Goal: Task Accomplishment & Management: Complete application form

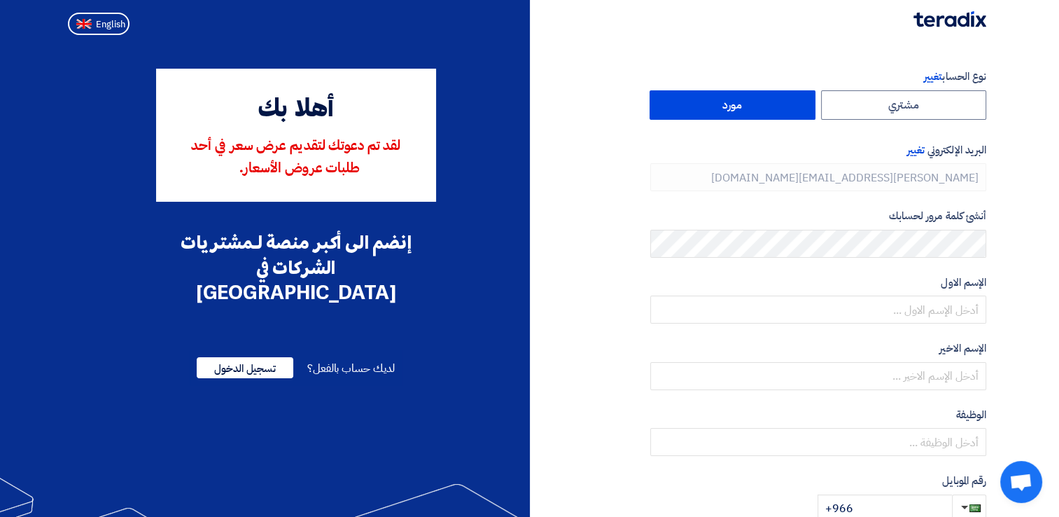
type input "+966 561440060"
click at [98, 24] on span "English" at bounding box center [110, 25] width 29 height 10
type input "Register"
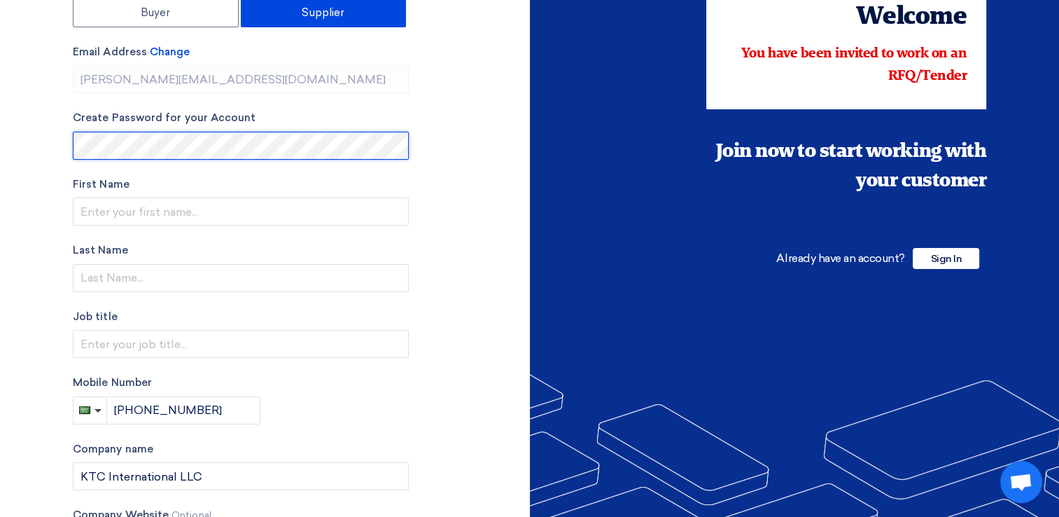
scroll to position [140, 0]
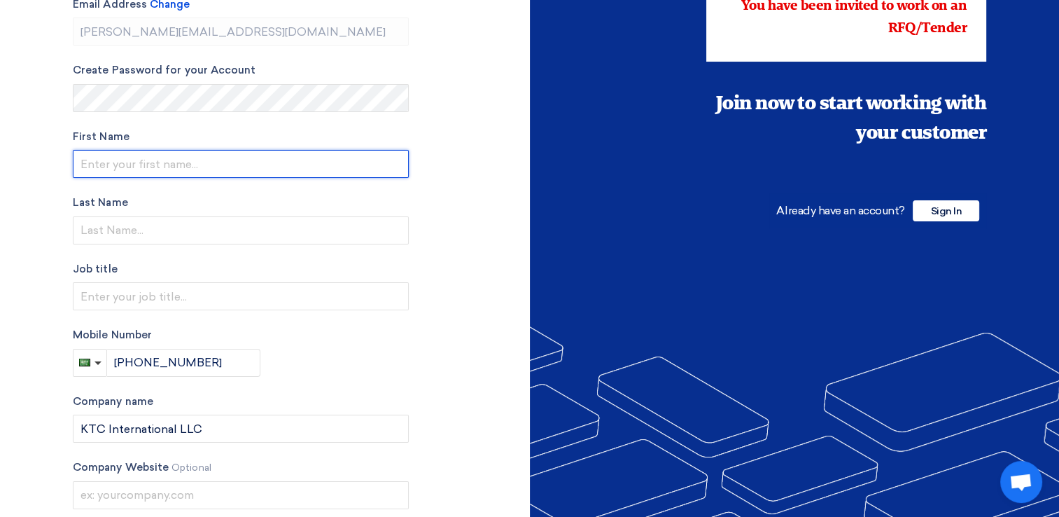
click at [136, 167] on input "text" at bounding box center [241, 164] width 336 height 28
type input "[PERSON_NAME]"
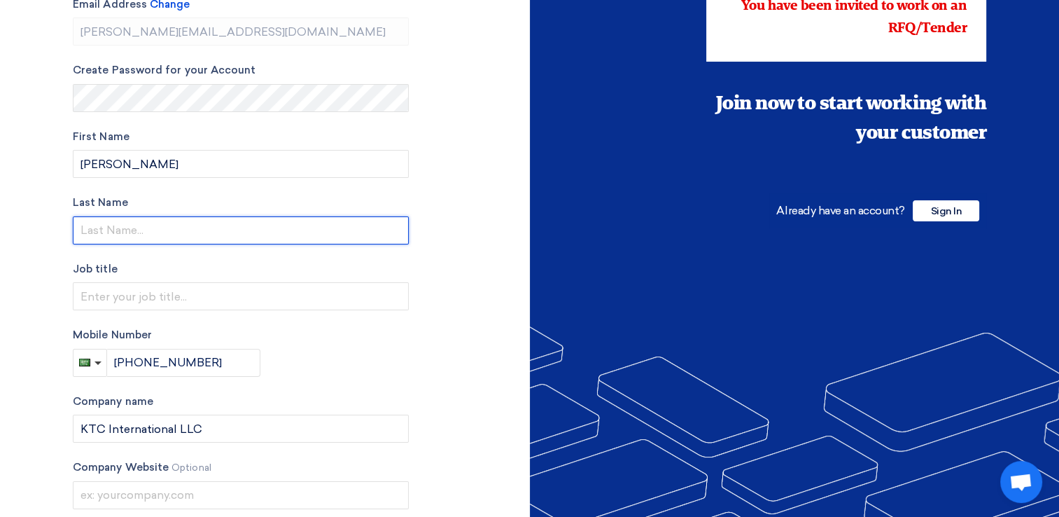
click at [128, 237] on input "text" at bounding box center [241, 230] width 336 height 28
type input "Hawwari"
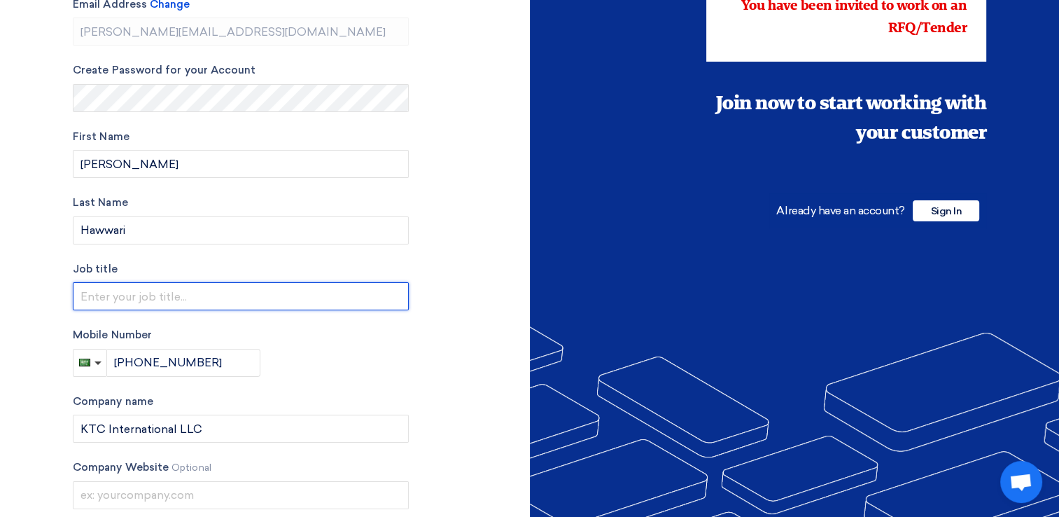
click at [116, 302] on input "text" at bounding box center [241, 296] width 336 height 28
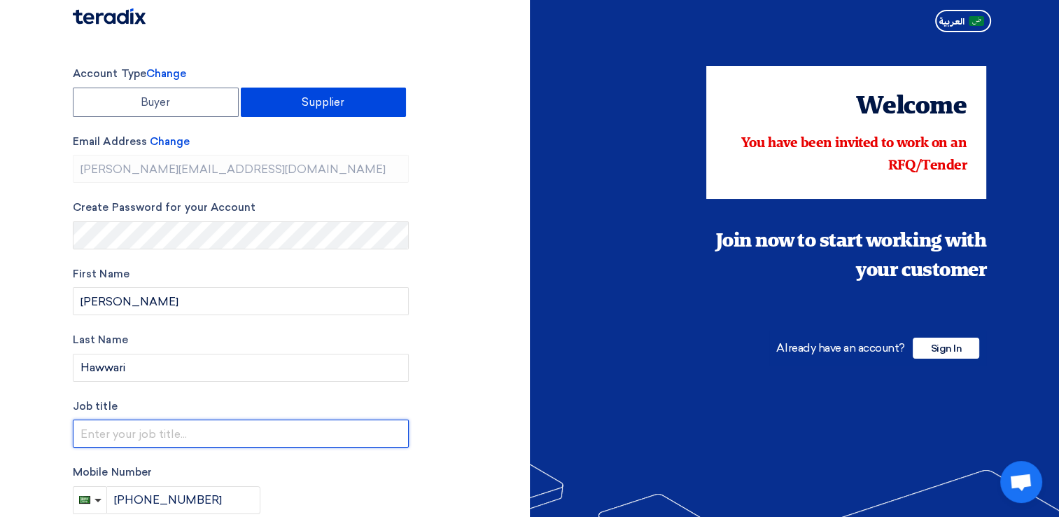
scroll to position [0, 0]
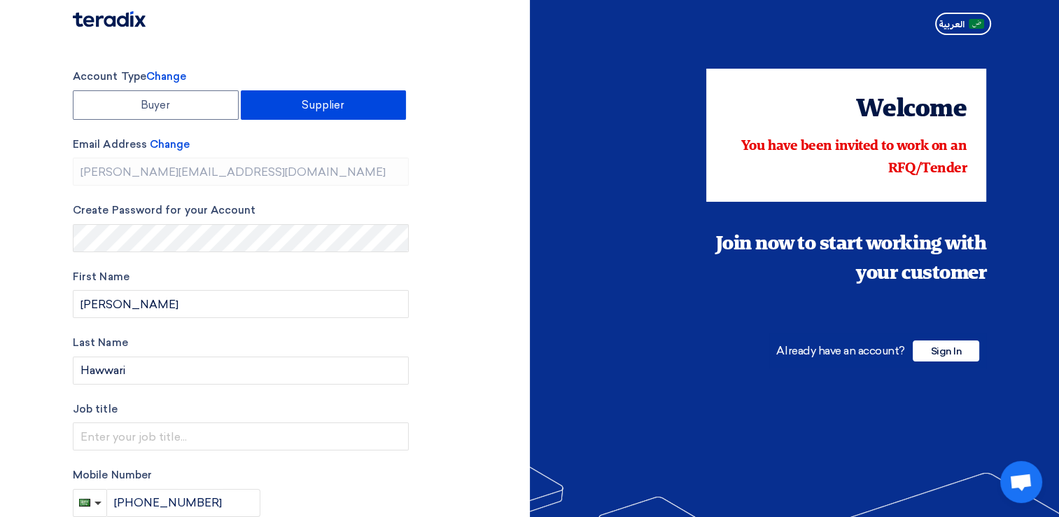
click at [297, 113] on label "Supplier" at bounding box center [324, 104] width 166 height 29
click at [297, 113] on input "Supplier" at bounding box center [323, 105] width 164 height 28
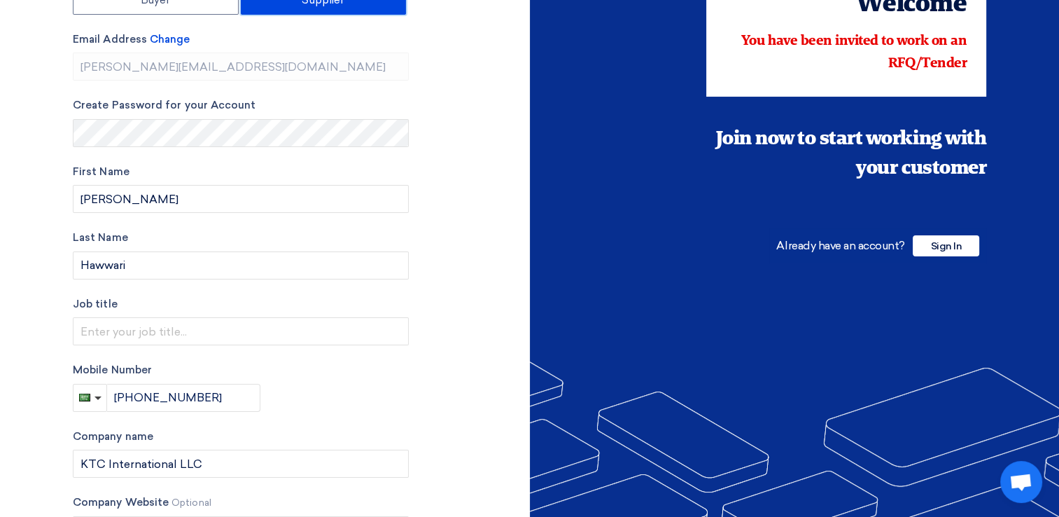
scroll to position [210, 0]
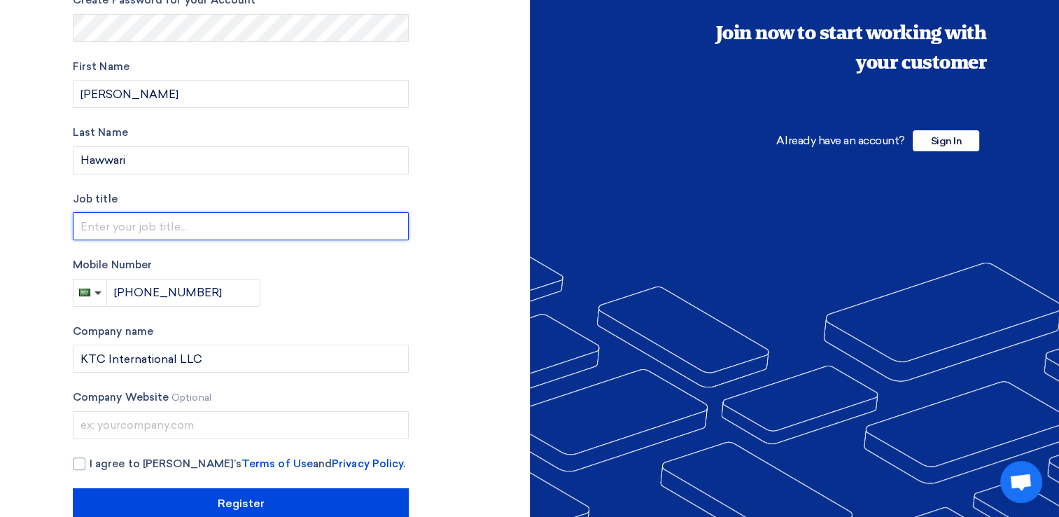
click at [136, 223] on input "text" at bounding box center [241, 226] width 336 height 28
type input "Area Manager"
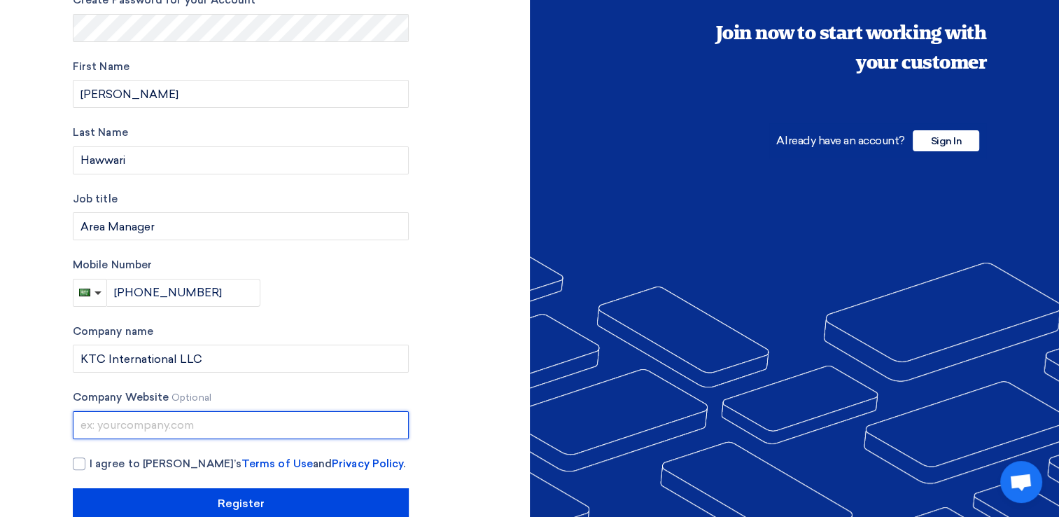
click at [110, 423] on input "text" at bounding box center [241, 425] width 336 height 28
paste input "www.ktcco.net"
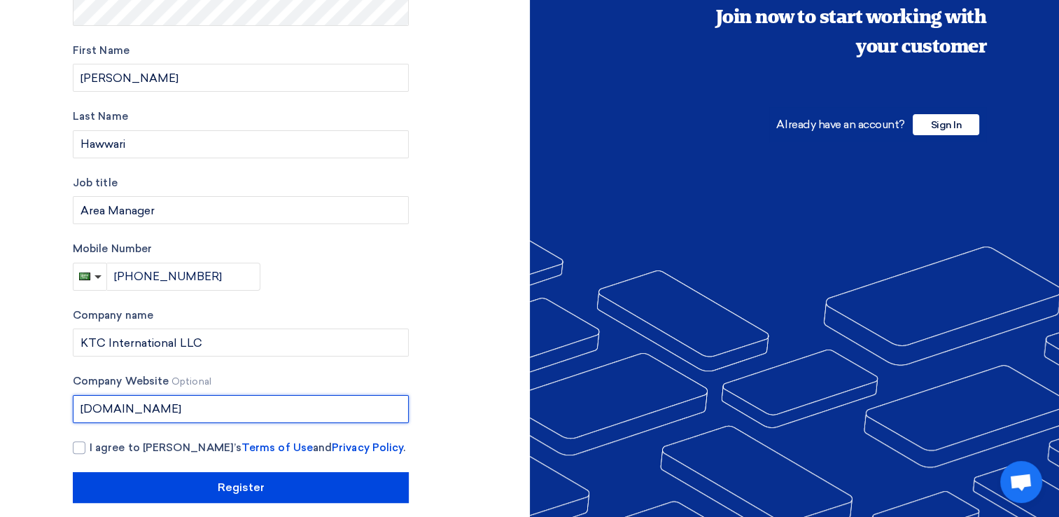
scroll to position [239, 0]
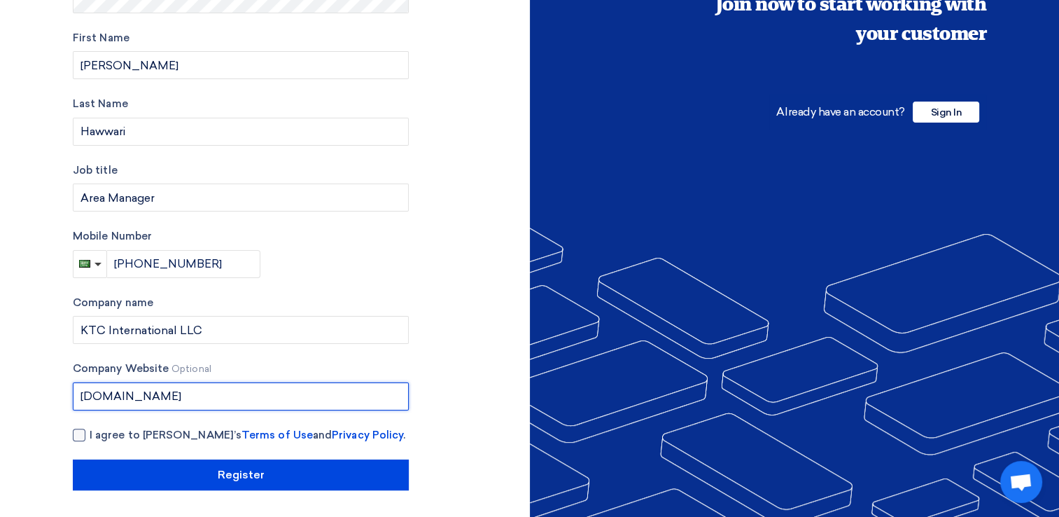
type input "www.ktcco.net"
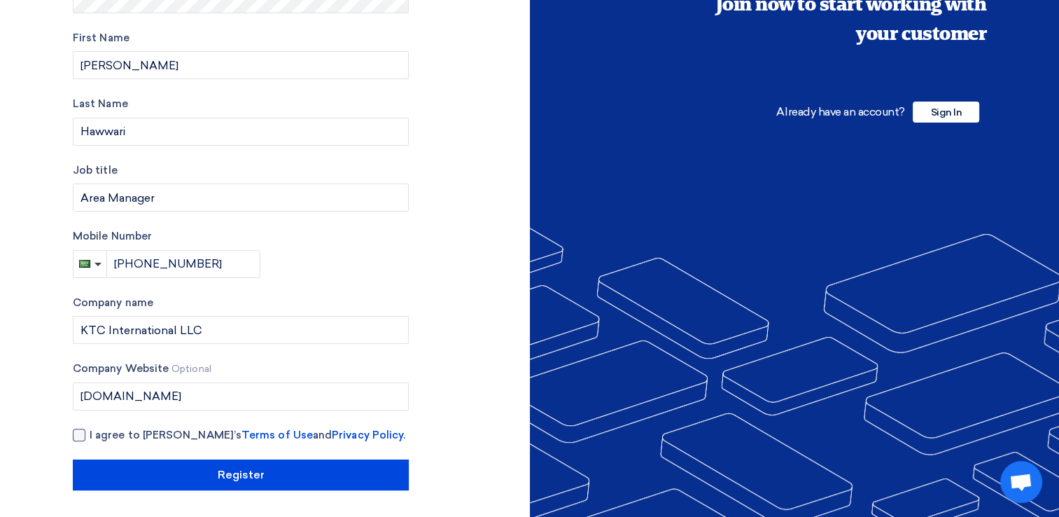
click at [80, 436] on div at bounding box center [79, 434] width 13 height 13
click at [90, 436] on input "I agree to Teradix’s Terms of Use and Privacy Policy ." at bounding box center [258, 441] width 336 height 28
checkbox input "true"
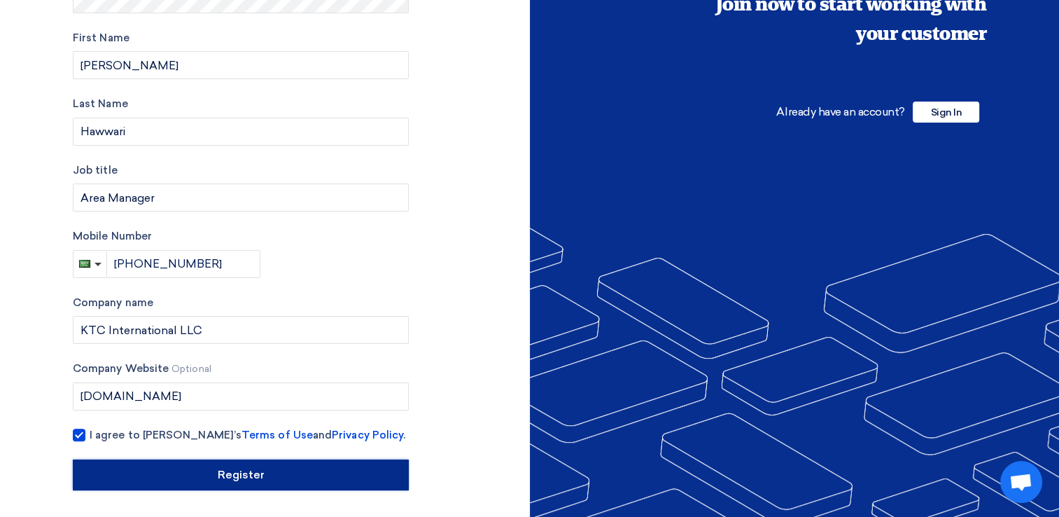
click at [197, 479] on input "Register" at bounding box center [241, 474] width 336 height 31
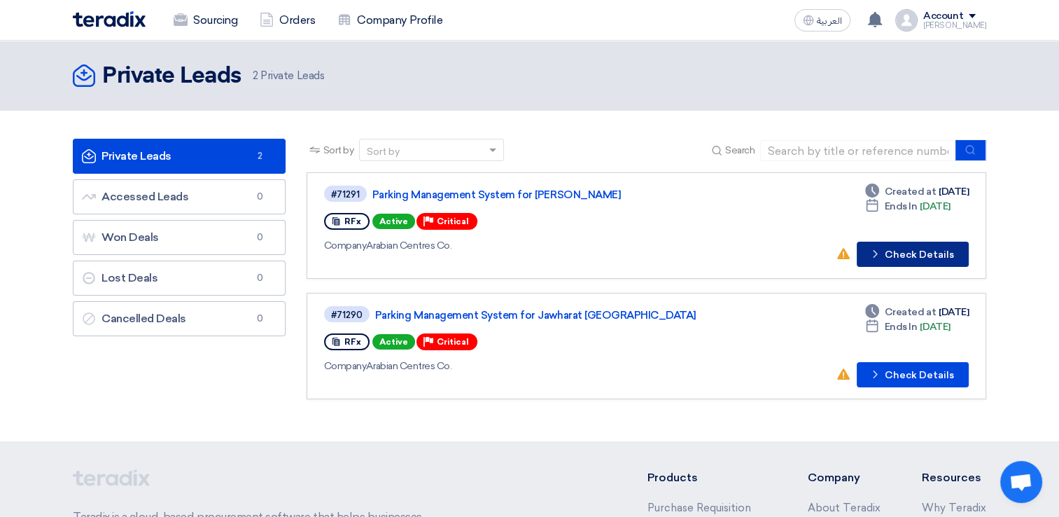
click at [929, 259] on button "Check details Check Details" at bounding box center [913, 253] width 112 height 25
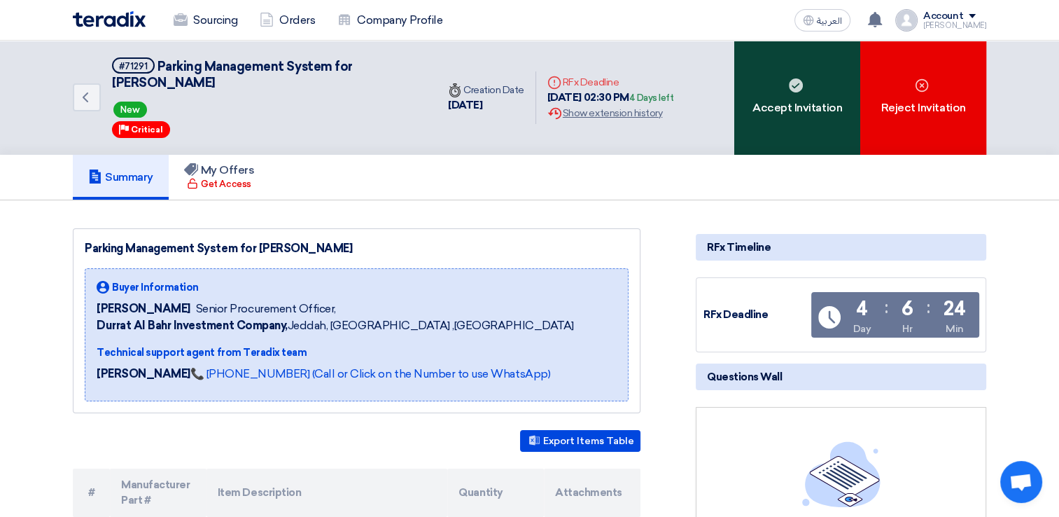
click at [782, 115] on div "Accept Invitation" at bounding box center [797, 98] width 126 height 114
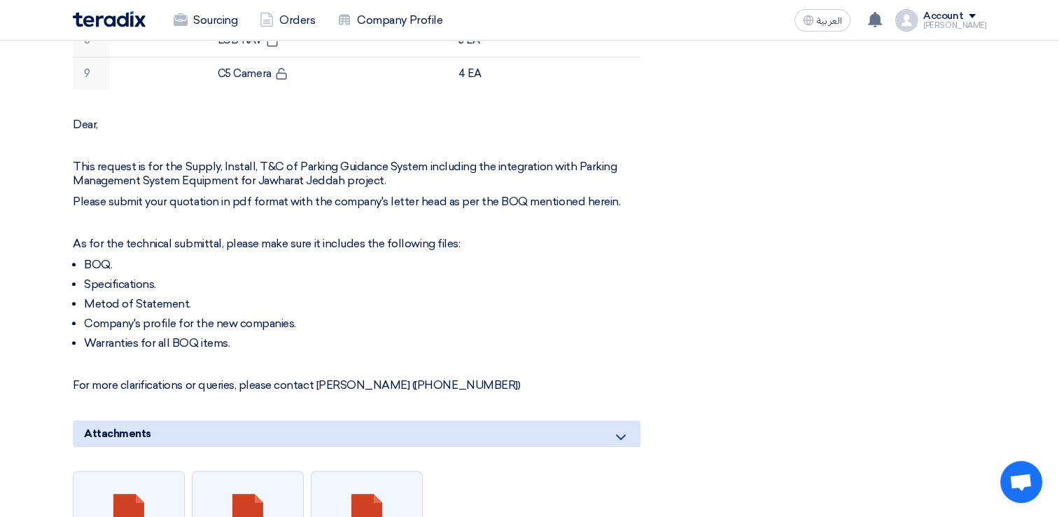
scroll to position [840, 0]
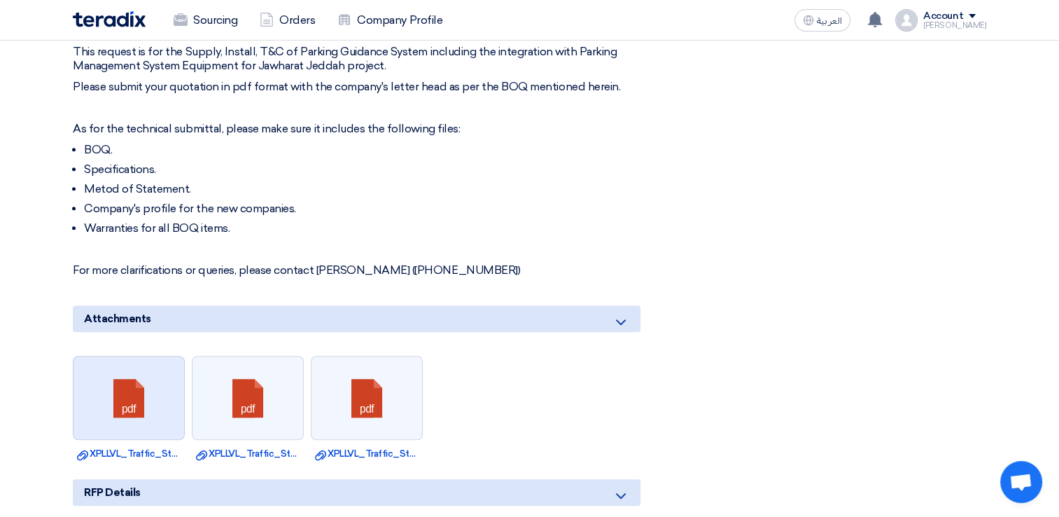
click at [153, 410] on link at bounding box center [129, 398] width 112 height 84
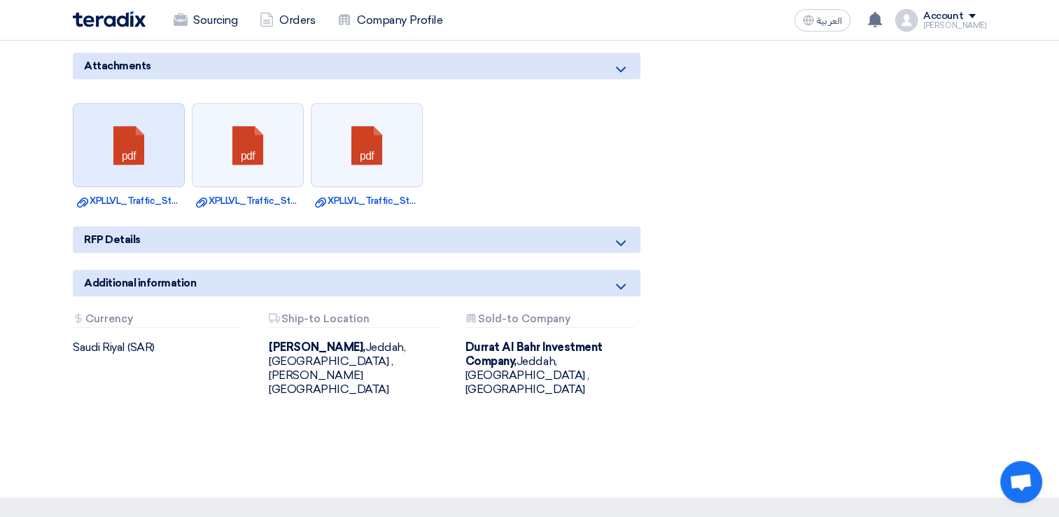
scroll to position [1120, 0]
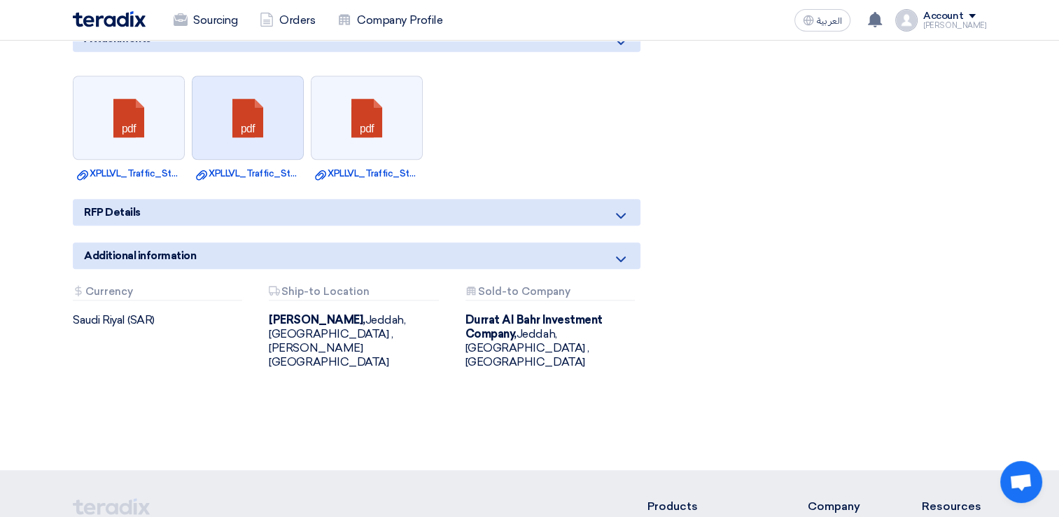
click at [272, 127] on link at bounding box center [248, 118] width 112 height 84
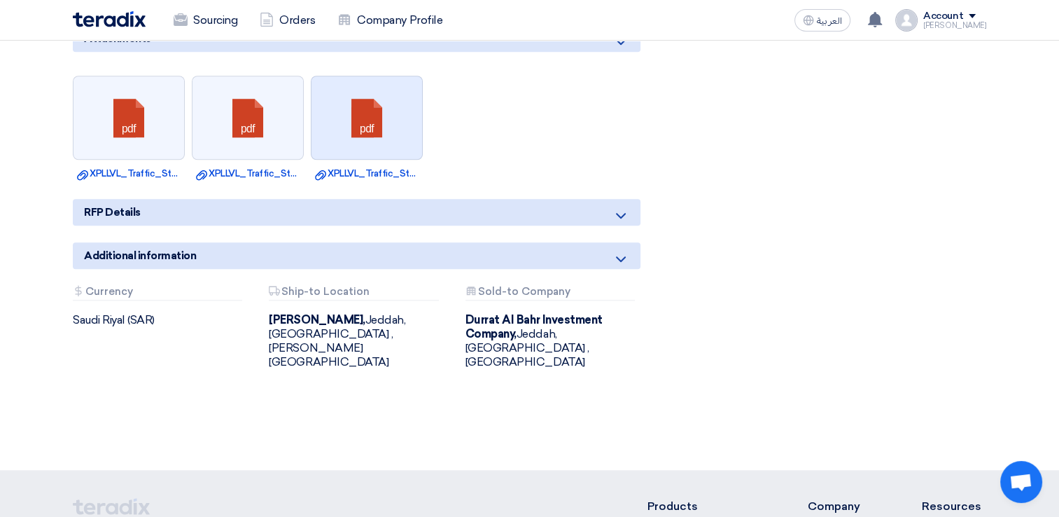
click at [399, 121] on link at bounding box center [367, 118] width 112 height 84
click at [624, 212] on icon at bounding box center [620, 215] width 17 height 17
click at [619, 211] on icon at bounding box center [620, 215] width 17 height 17
click at [618, 213] on icon at bounding box center [620, 215] width 17 height 17
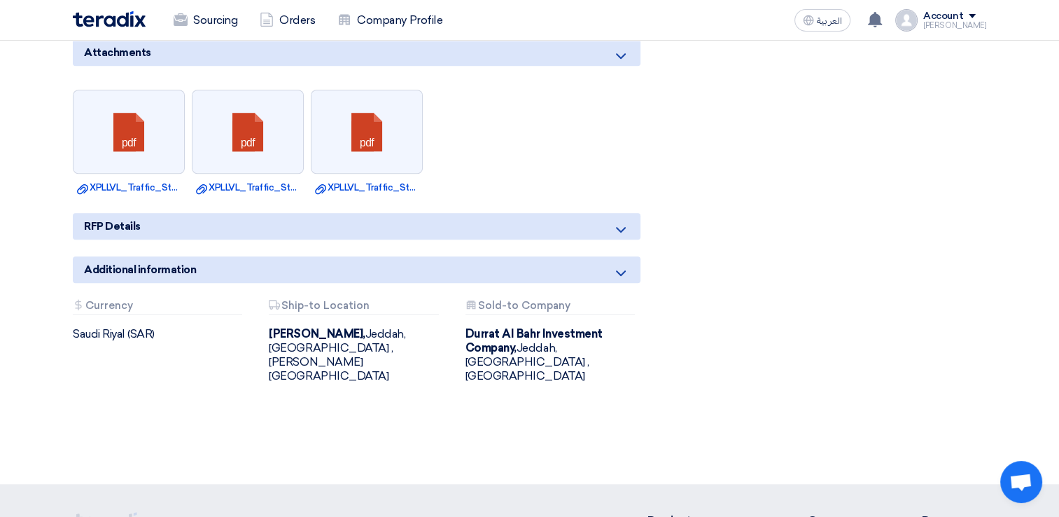
scroll to position [953, 0]
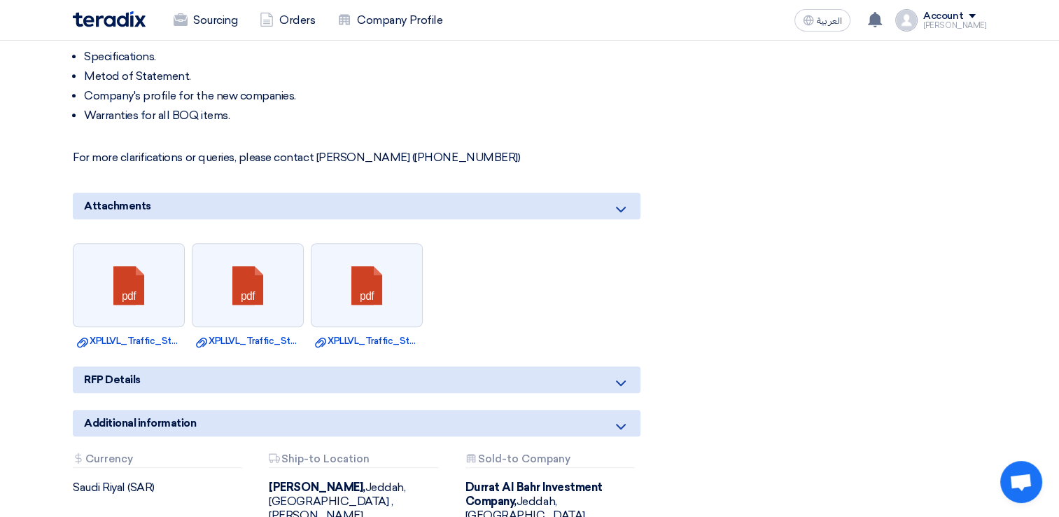
click at [622, 205] on icon at bounding box center [620, 209] width 17 height 17
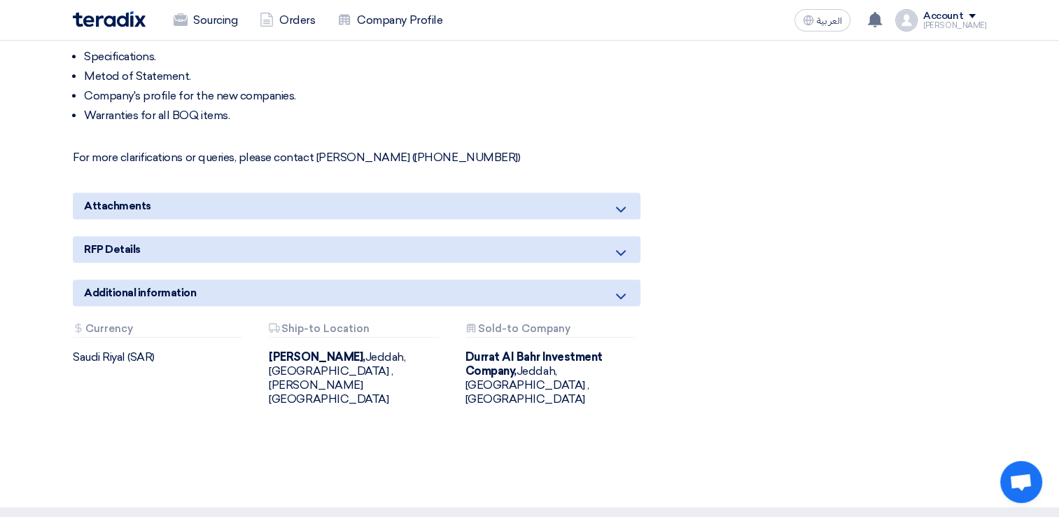
click at [621, 248] on icon at bounding box center [620, 252] width 17 height 17
click at [118, 246] on span "RFP Details" at bounding box center [112, 248] width 57 height 15
click at [112, 251] on span "RFP Details" at bounding box center [112, 248] width 57 height 15
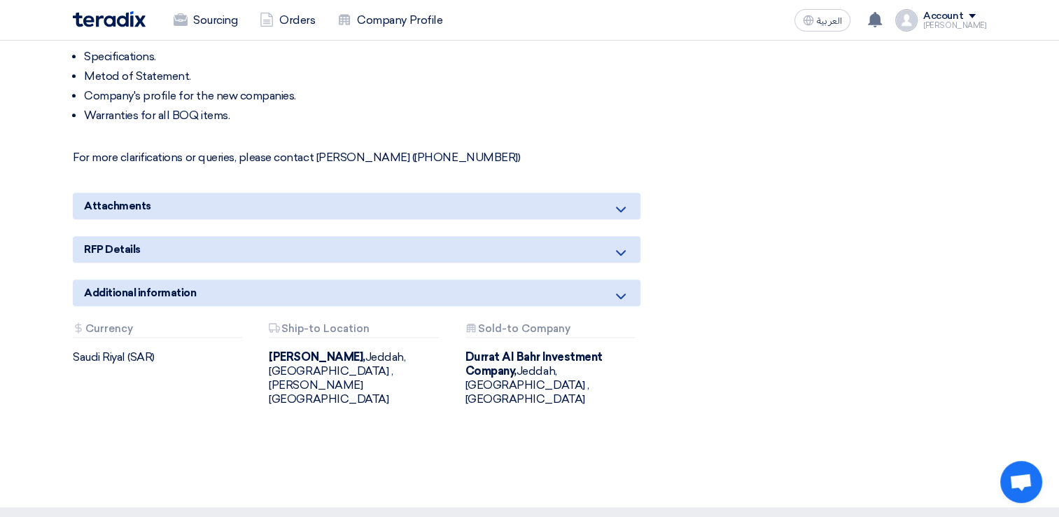
click at [623, 251] on icon at bounding box center [620, 252] width 17 height 17
click at [624, 251] on icon at bounding box center [620, 252] width 17 height 17
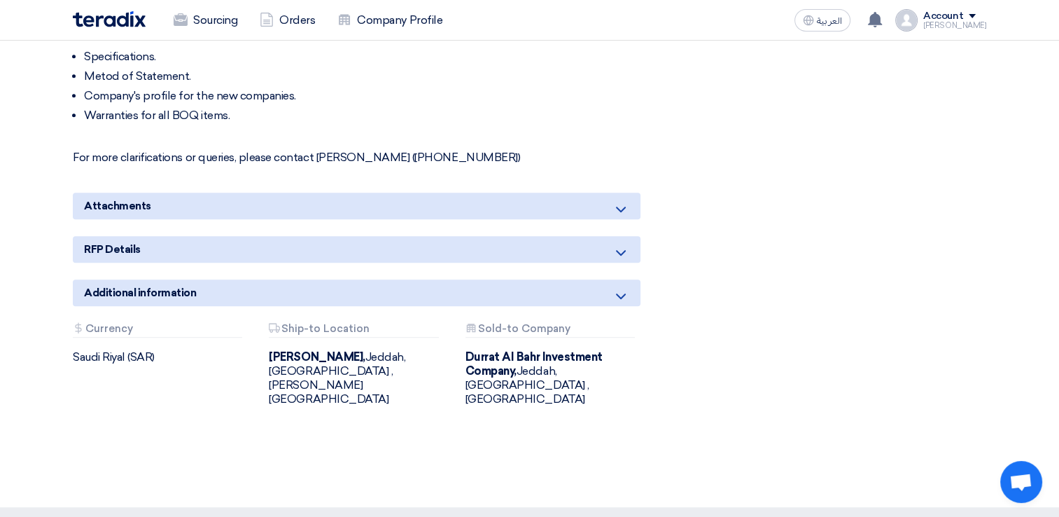
drag, startPoint x: 624, startPoint y: 251, endPoint x: 574, endPoint y: 249, distance: 50.4
click at [574, 249] on div "RFP Details" at bounding box center [357, 249] width 568 height 27
click at [122, 250] on span "RFP Details" at bounding box center [112, 248] width 57 height 15
click at [109, 242] on span "RFP Details" at bounding box center [112, 248] width 57 height 15
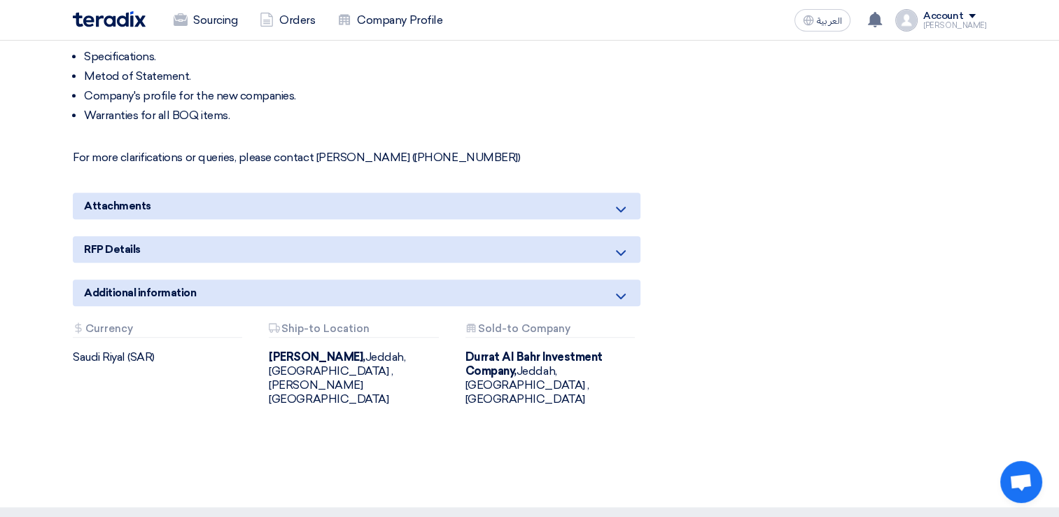
click at [112, 294] on span "Additional information" at bounding box center [140, 292] width 112 height 15
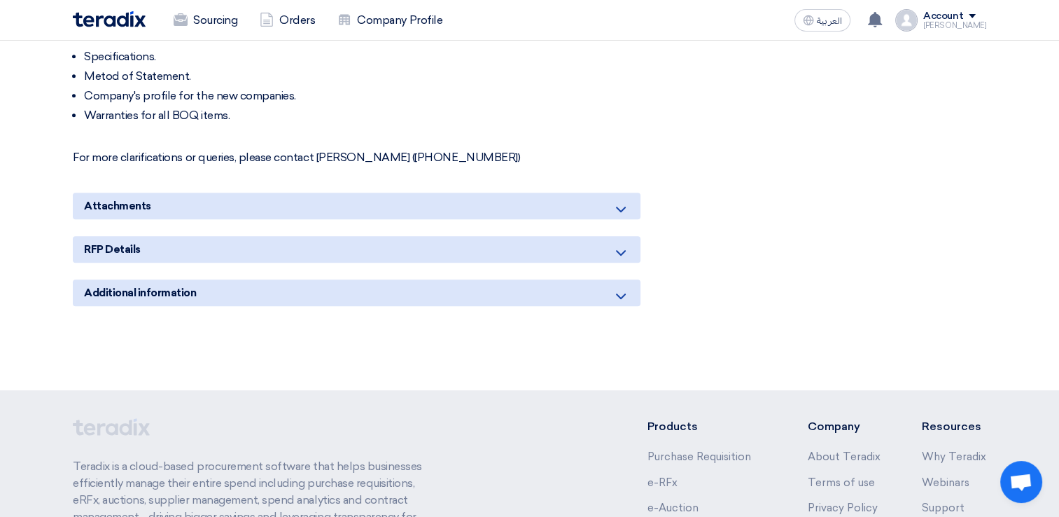
click at [109, 247] on span "RFP Details" at bounding box center [112, 248] width 57 height 15
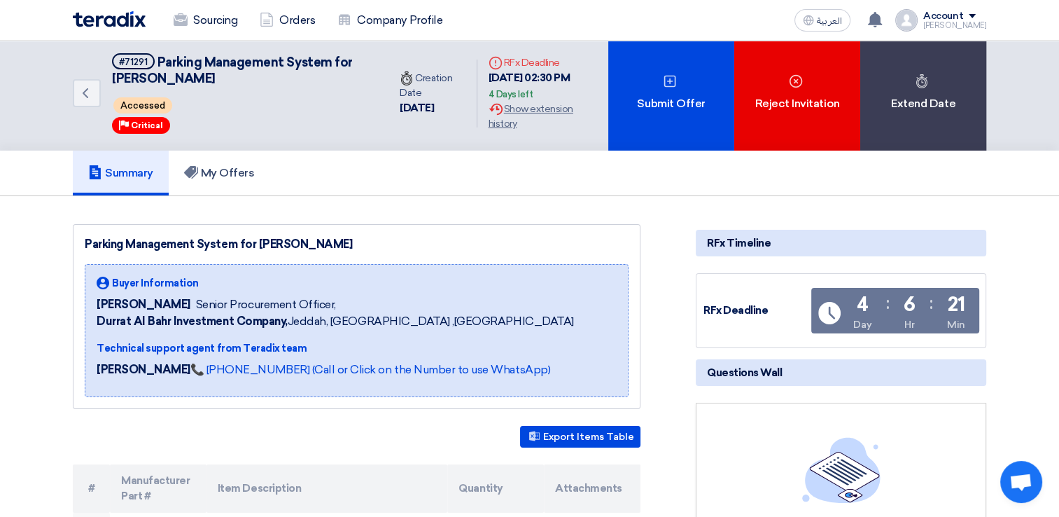
scroll to position [0, 0]
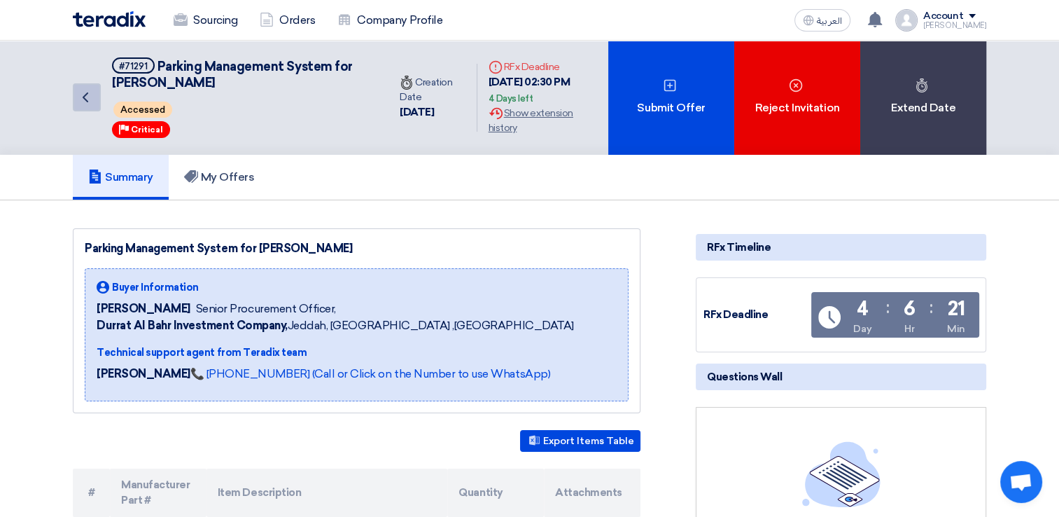
click at [87, 101] on icon "Back" at bounding box center [85, 97] width 17 height 17
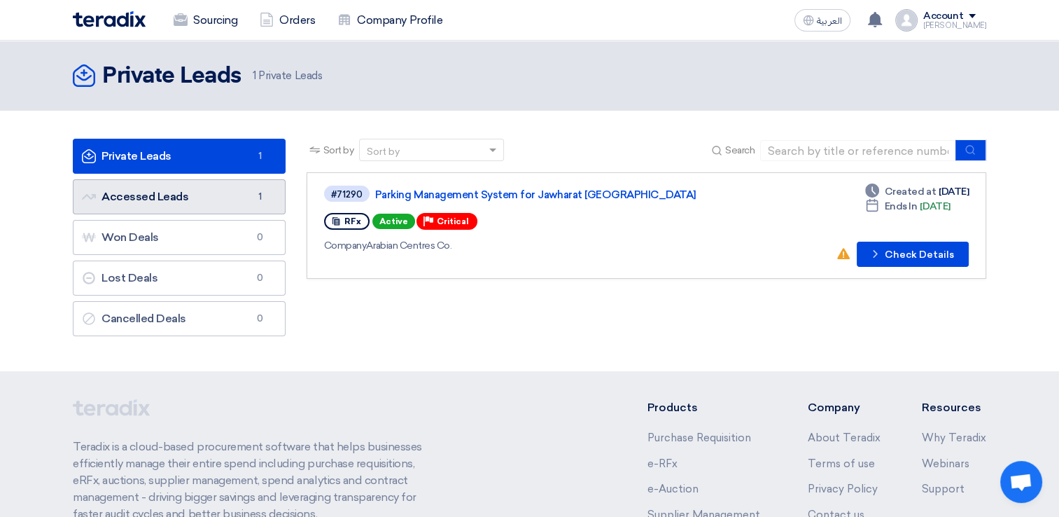
click at [115, 202] on link "Accessed Leads Accessed Leads 1" at bounding box center [179, 196] width 213 height 35
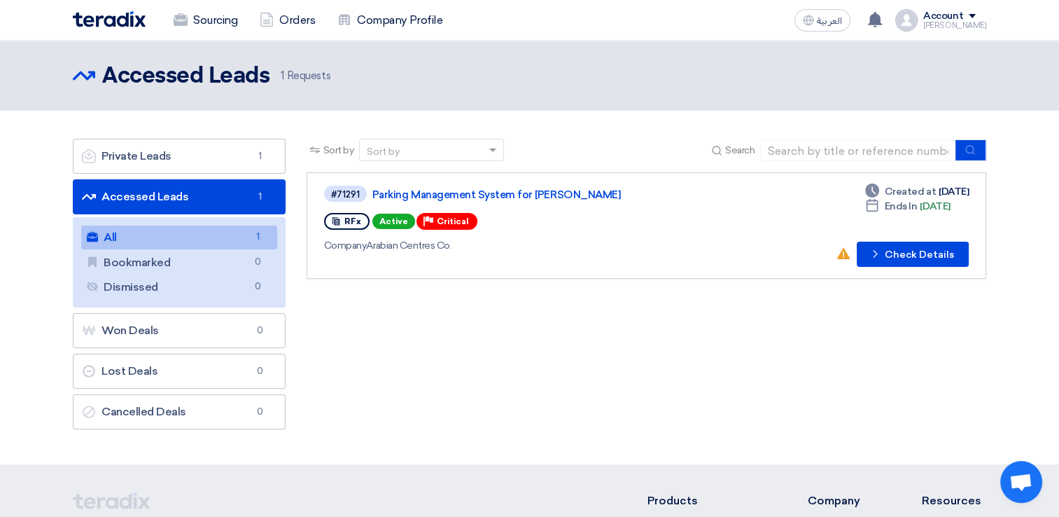
click at [514, 460] on section "Private Leads Private Leads 1 Accessed Leads Accessed Leads 1 All All 1 Bookmar…" at bounding box center [529, 287] width 1059 height 353
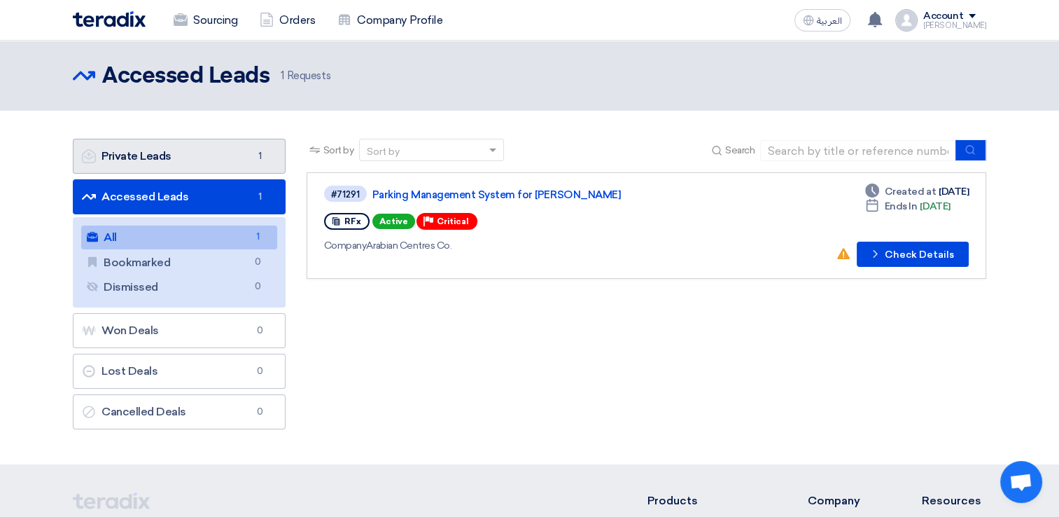
click at [163, 156] on link "Private Leads Private Leads 1" at bounding box center [179, 156] width 213 height 35
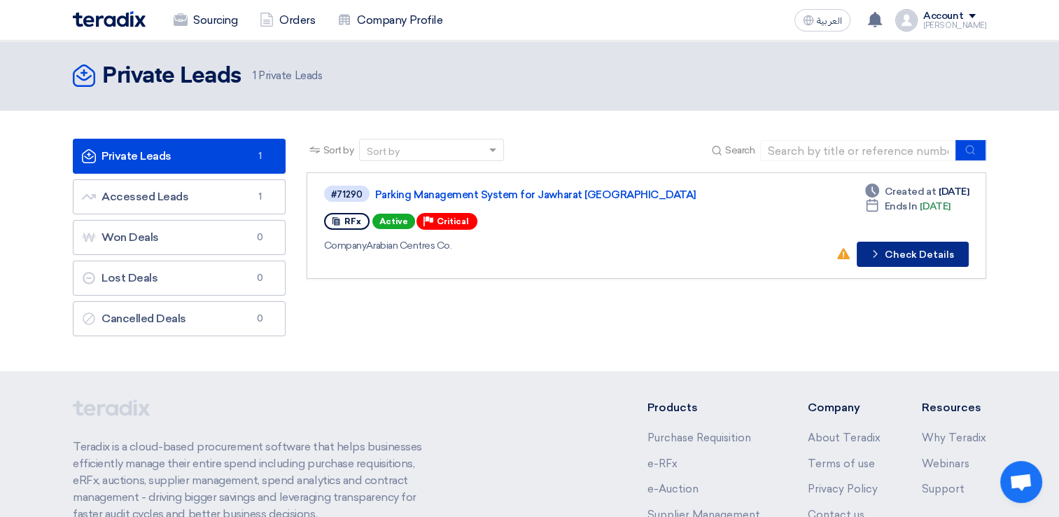
click at [921, 253] on button "Check details Check Details" at bounding box center [913, 253] width 112 height 25
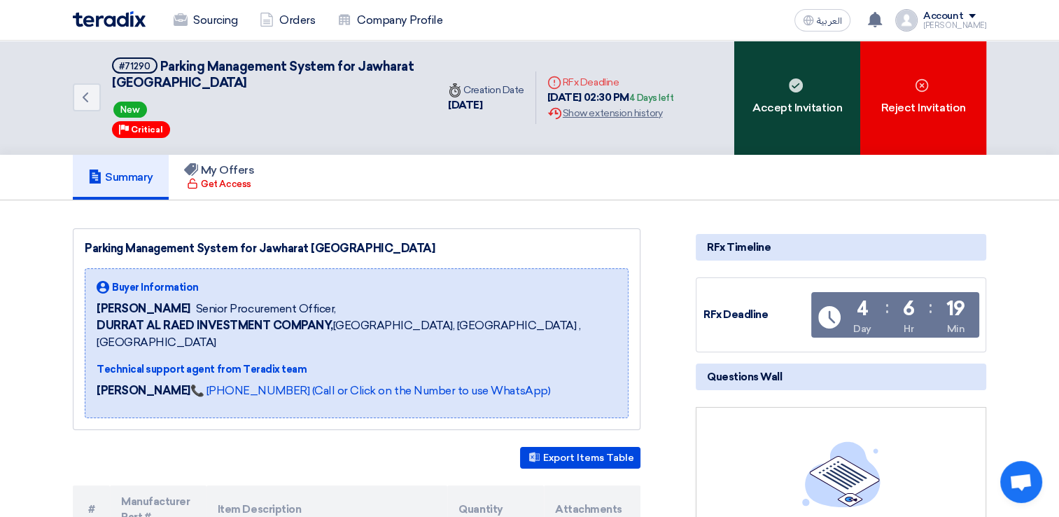
click at [799, 112] on div "Accept Invitation" at bounding box center [797, 98] width 126 height 114
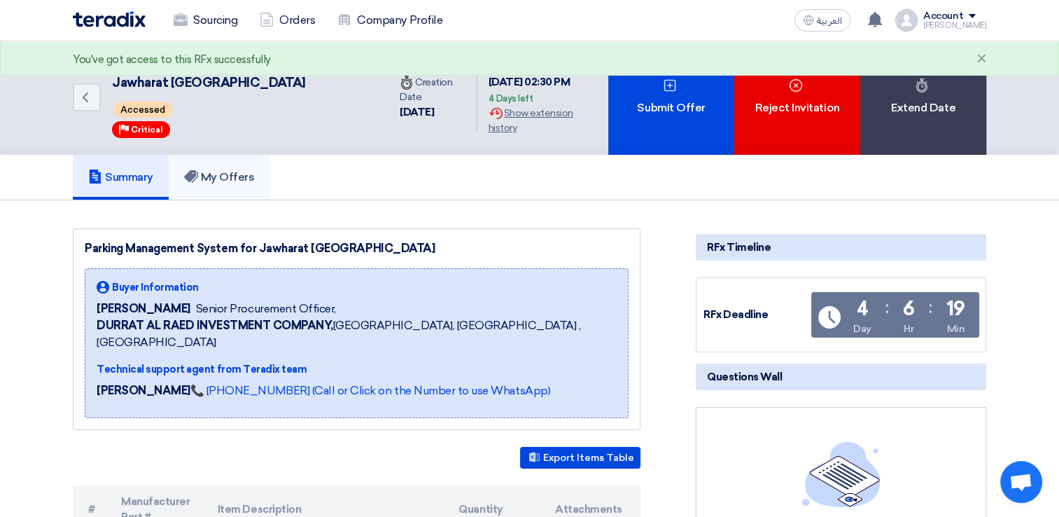
click at [236, 183] on link "My Offers" at bounding box center [219, 177] width 101 height 45
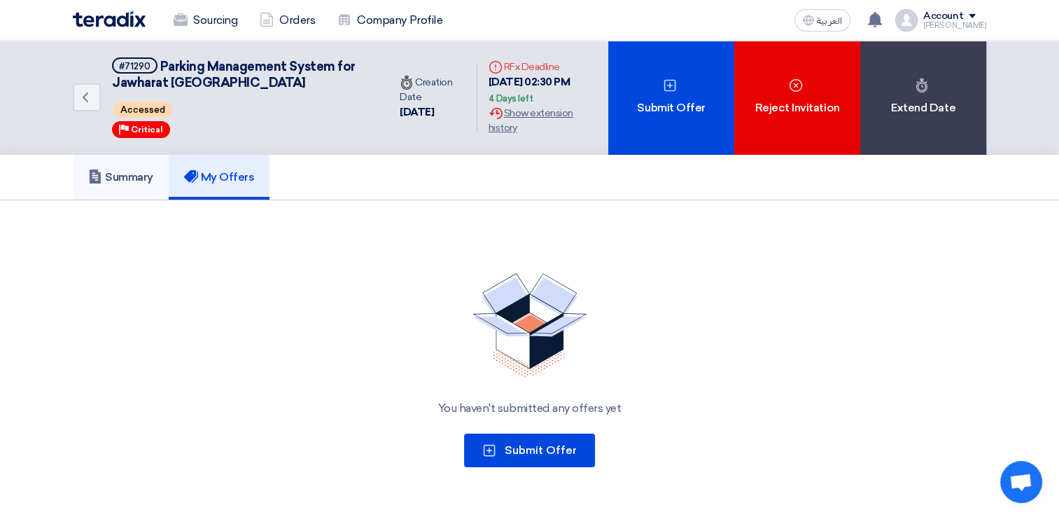
click at [121, 182] on h5 "Summary" at bounding box center [120, 177] width 65 height 14
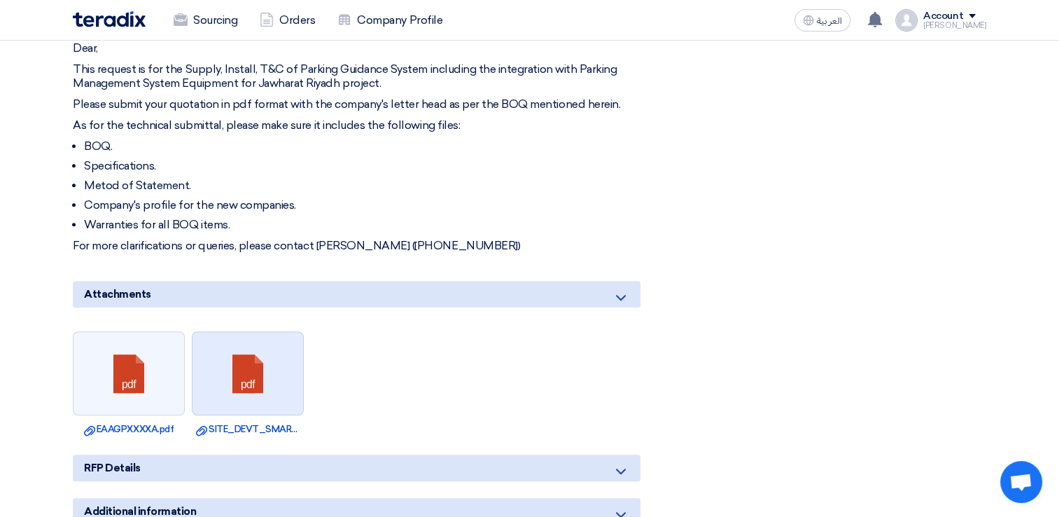
scroll to position [910, 0]
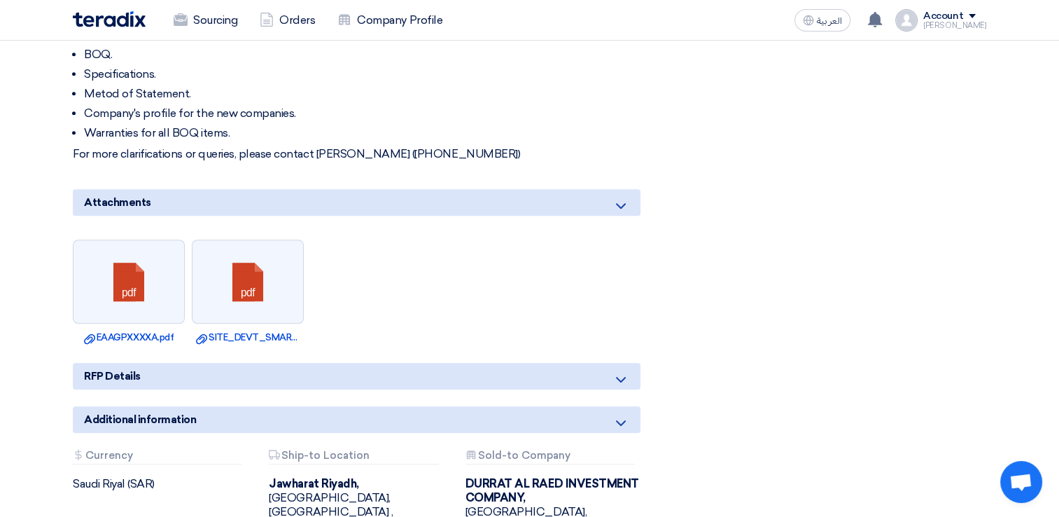
click at [261, 365] on div "RFP Details" at bounding box center [357, 376] width 568 height 27
click at [131, 279] on link at bounding box center [129, 282] width 112 height 84
click at [250, 291] on link at bounding box center [248, 282] width 112 height 84
click at [624, 414] on icon at bounding box center [620, 422] width 17 height 17
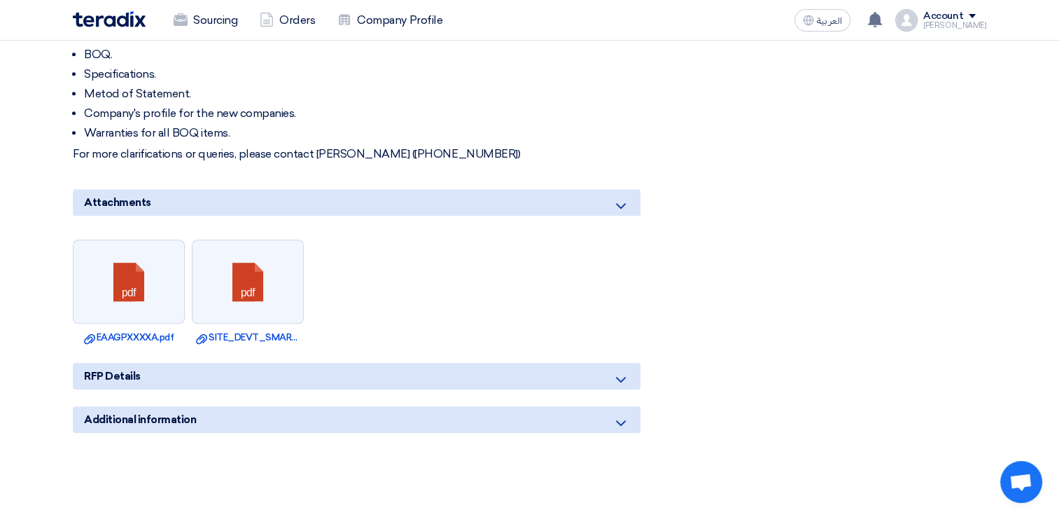
click at [624, 414] on icon at bounding box center [620, 422] width 17 height 17
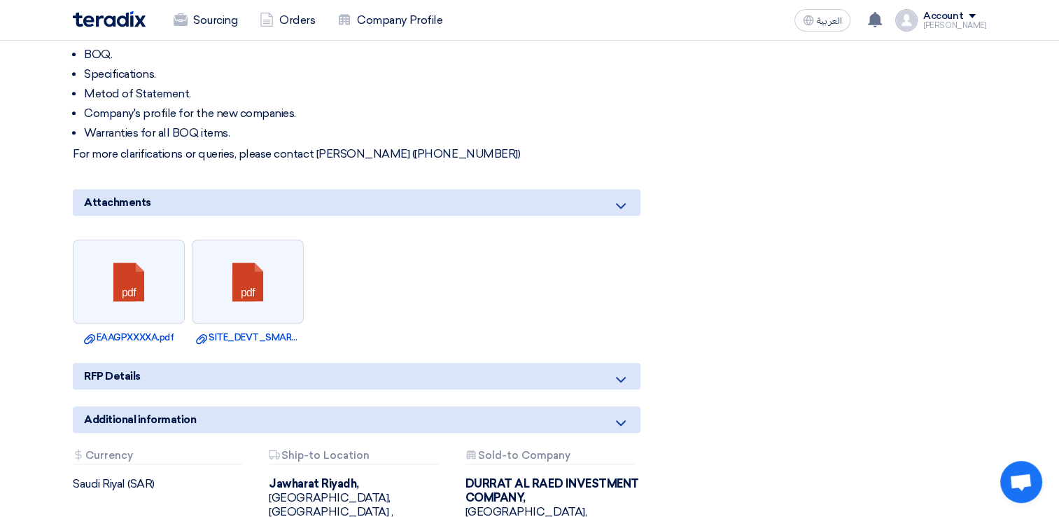
click at [619, 371] on icon at bounding box center [620, 379] width 17 height 17
click at [622, 197] on icon at bounding box center [620, 205] width 17 height 17
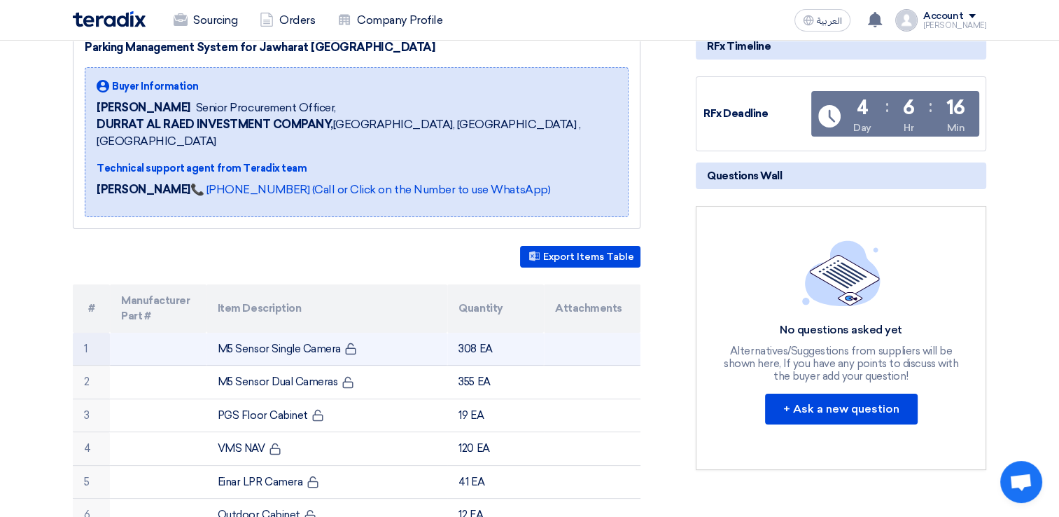
scroll to position [280, 0]
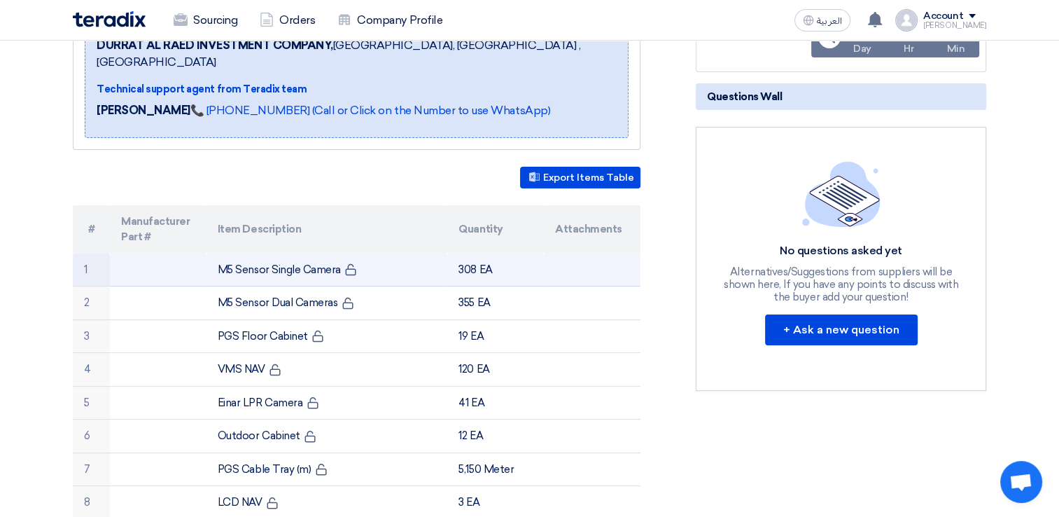
click at [341, 255] on td "M5 Sensor Single Camera" at bounding box center [326, 269] width 241 height 33
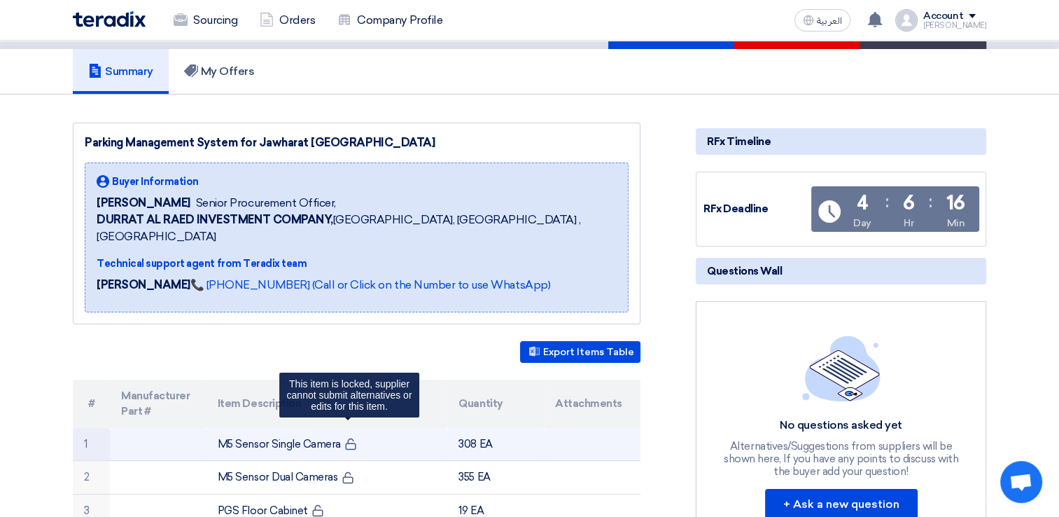
scroll to position [0, 0]
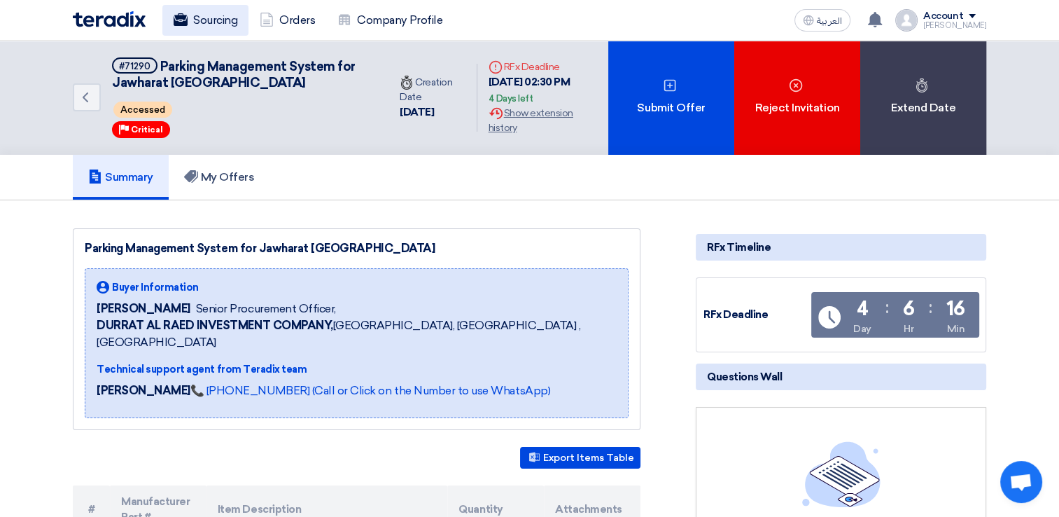
click at [217, 22] on link "Sourcing" at bounding box center [205, 20] width 86 height 31
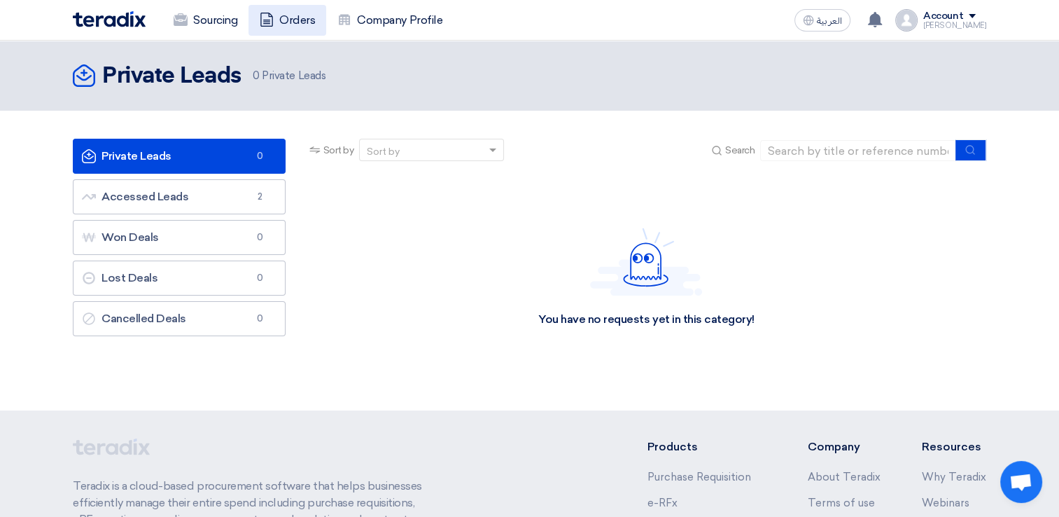
click at [302, 17] on link "Orders" at bounding box center [287, 20] width 78 height 31
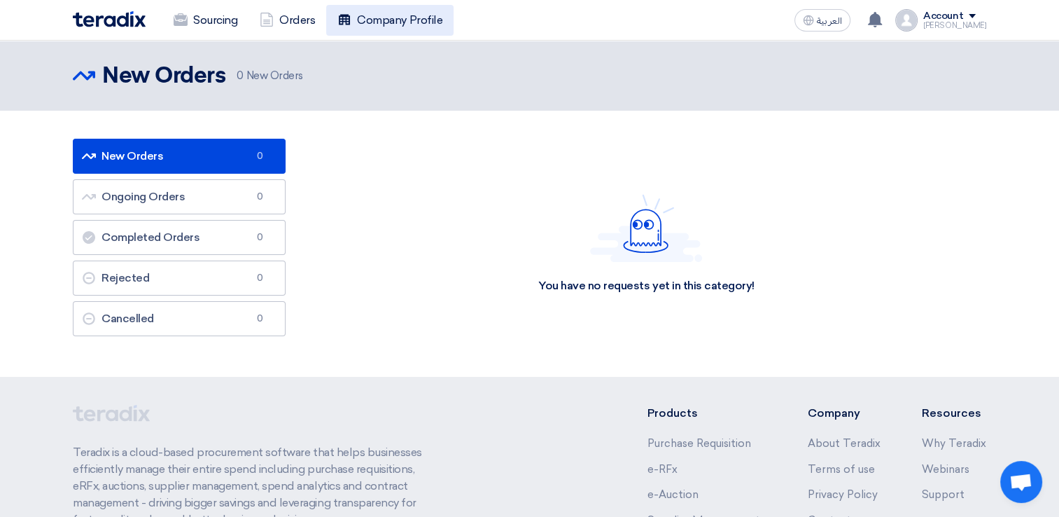
click at [373, 17] on link "Company Profile" at bounding box center [389, 20] width 127 height 31
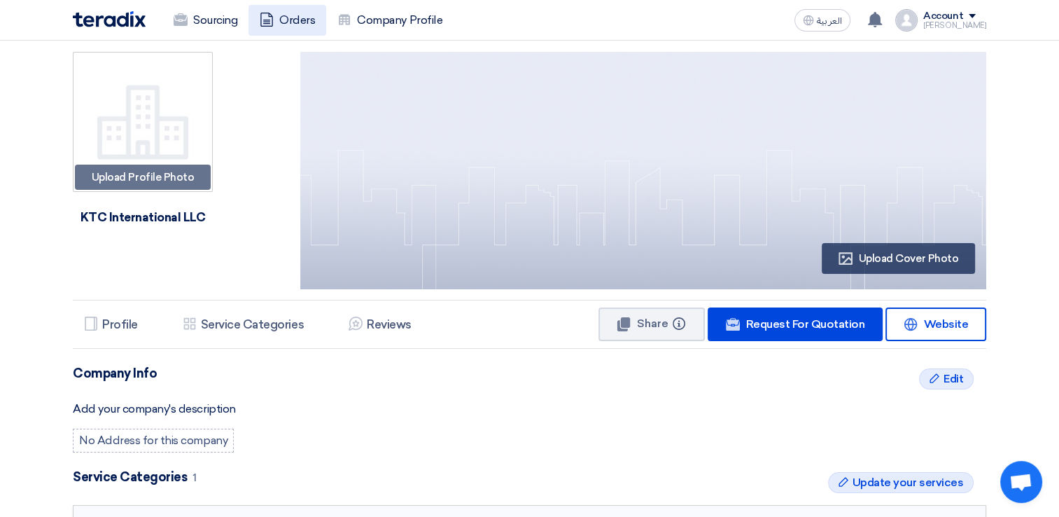
click at [309, 22] on link "Orders" at bounding box center [287, 20] width 78 height 31
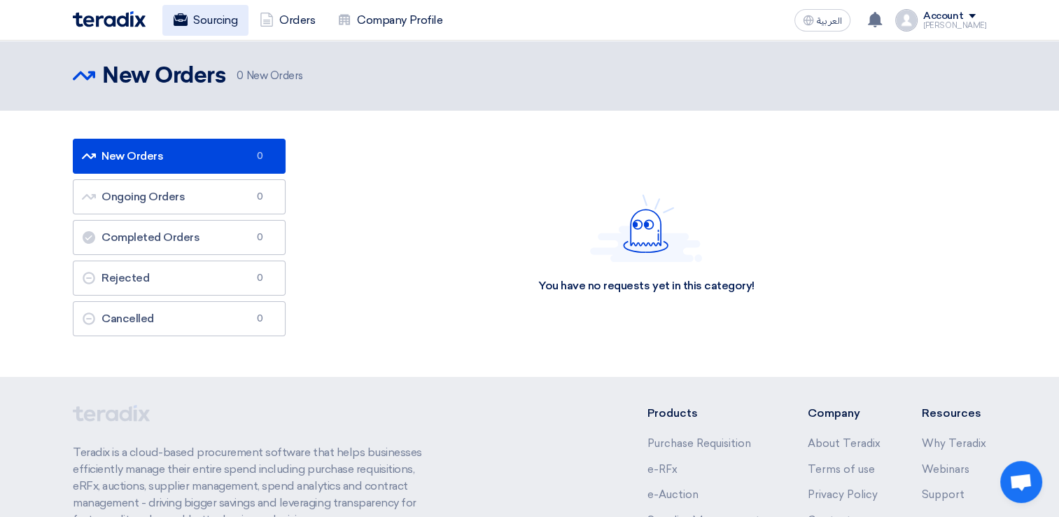
click at [218, 20] on link "Sourcing" at bounding box center [205, 20] width 86 height 31
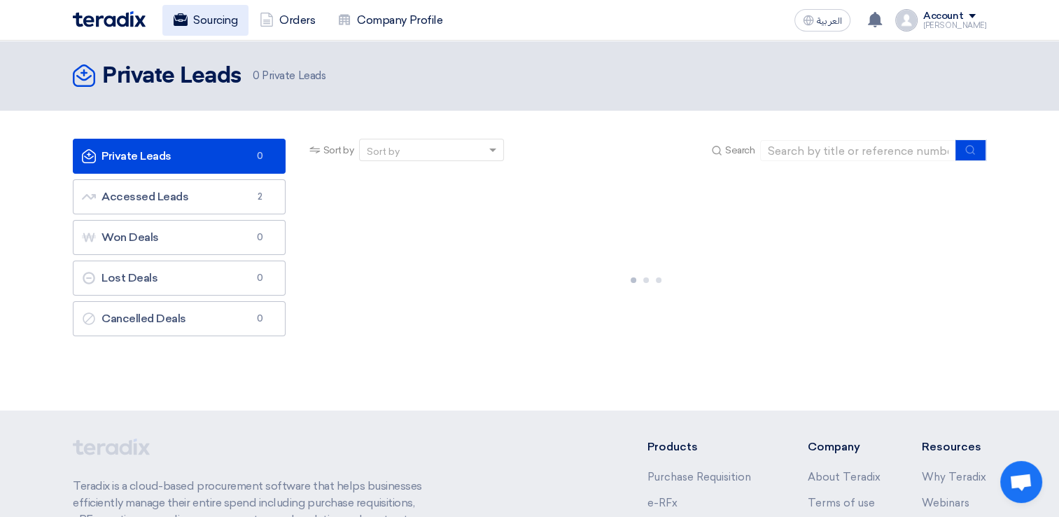
click at [211, 16] on link "Sourcing" at bounding box center [205, 20] width 86 height 31
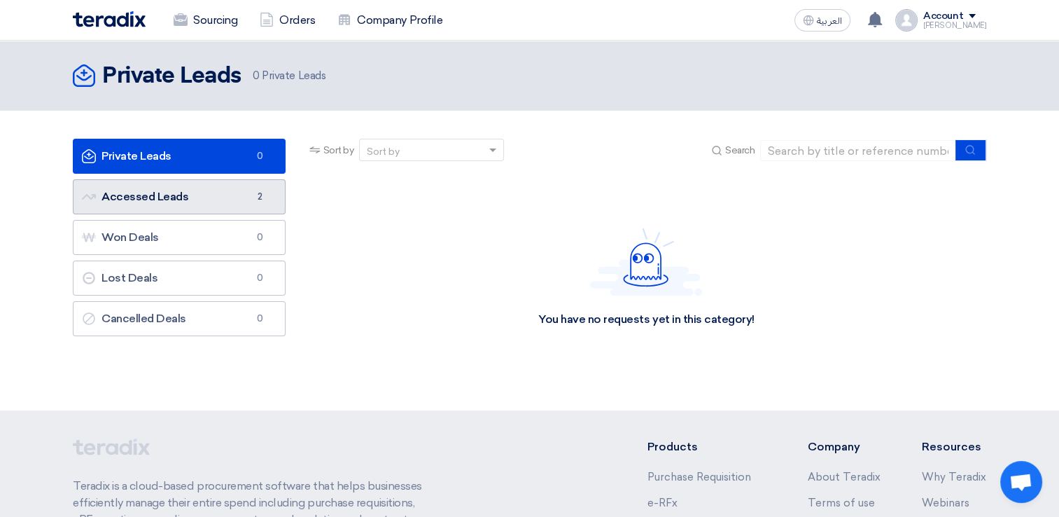
click at [157, 192] on link "Accessed Leads Accessed Leads 2" at bounding box center [179, 196] width 213 height 35
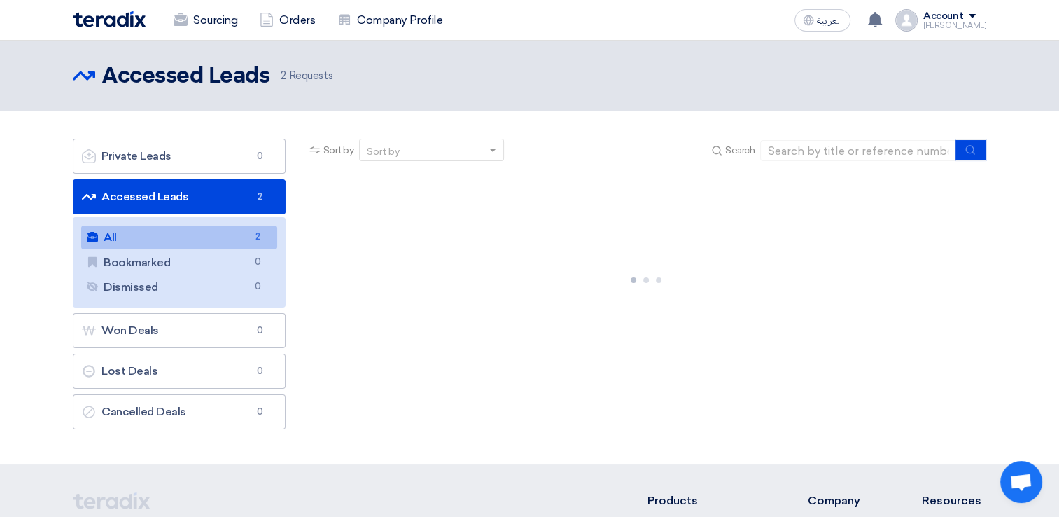
click at [129, 234] on link "All All 2" at bounding box center [179, 237] width 196 height 24
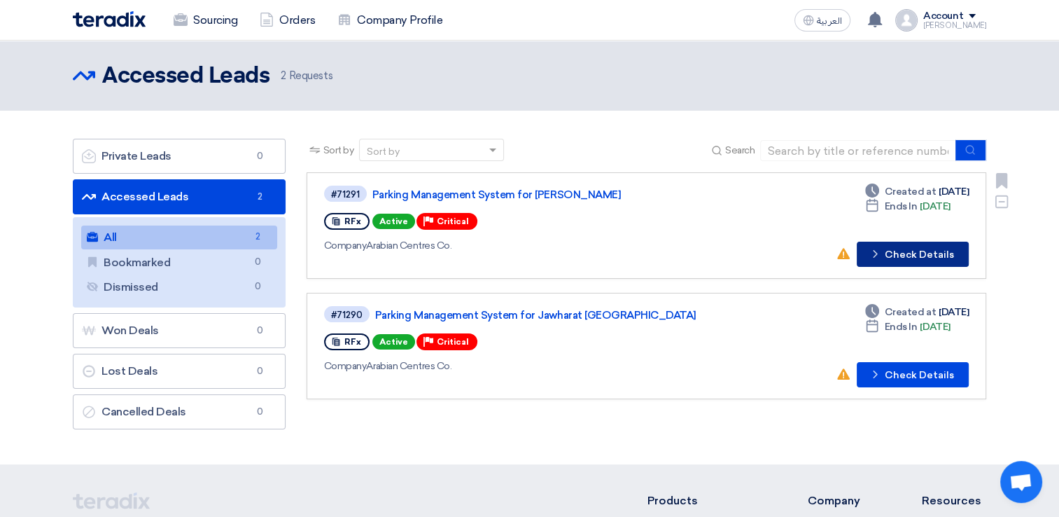
click at [911, 246] on button "Check details Check Details" at bounding box center [913, 253] width 112 height 25
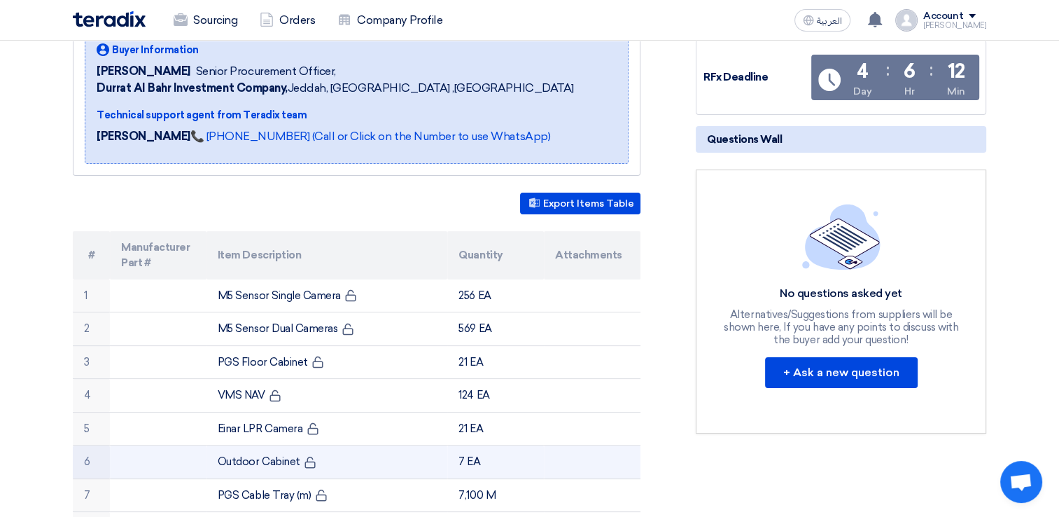
scroll to position [210, 0]
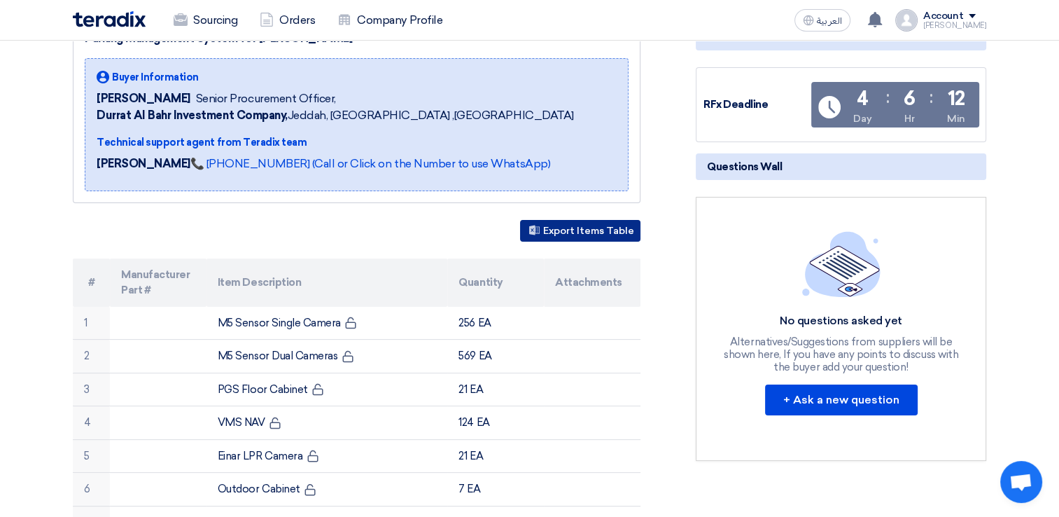
click at [585, 227] on button "Export Items Table" at bounding box center [580, 231] width 120 height 22
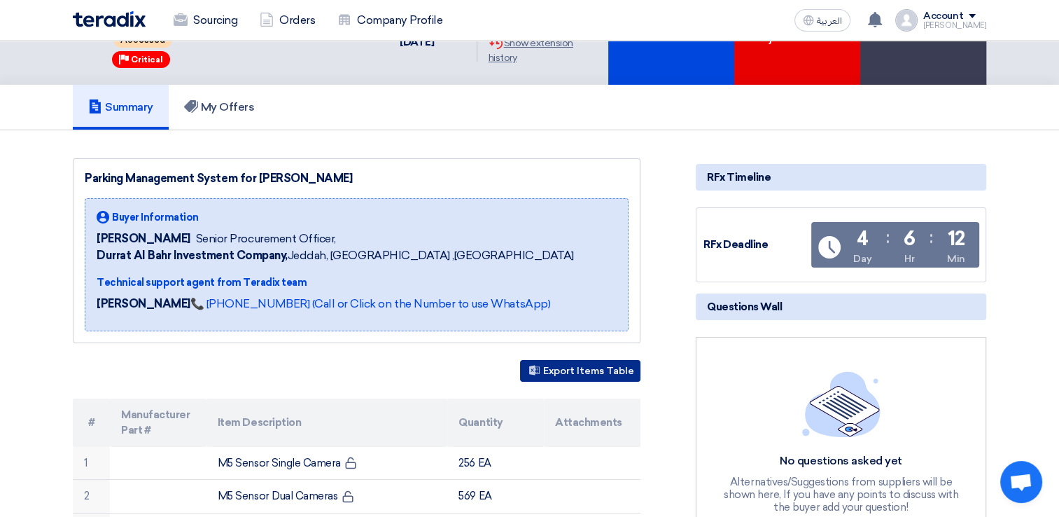
scroll to position [0, 0]
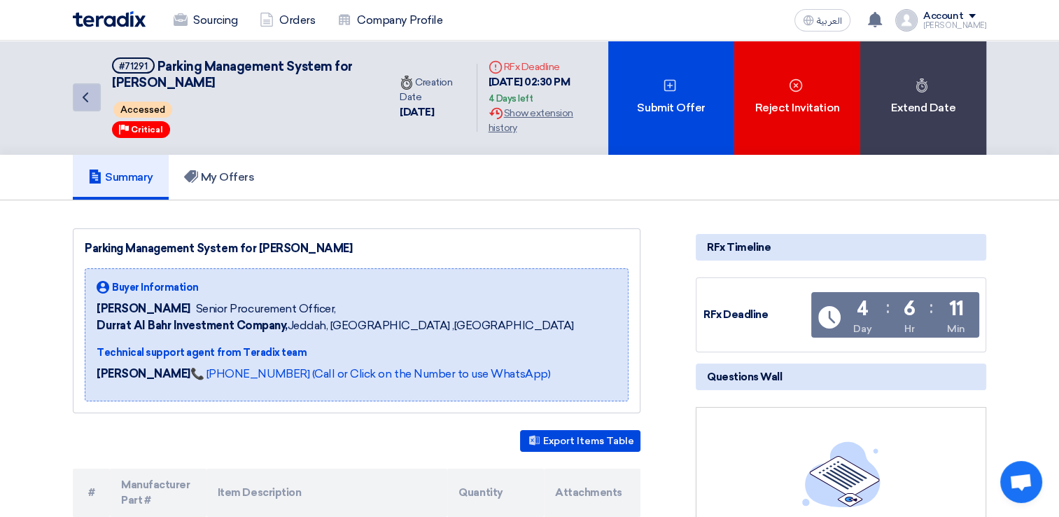
click at [85, 91] on icon "Back" at bounding box center [85, 97] width 17 height 17
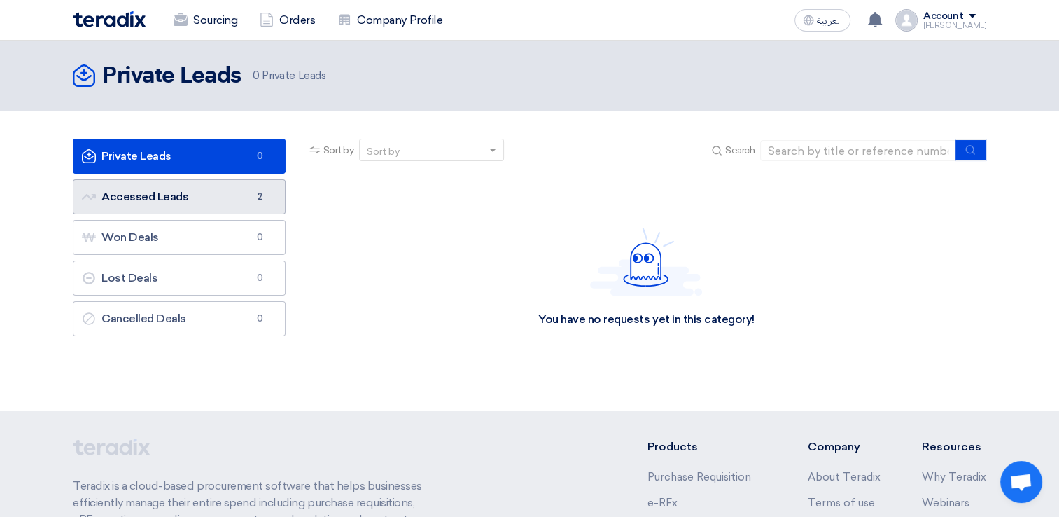
click at [133, 211] on link "Accessed Leads Accessed Leads 2" at bounding box center [179, 196] width 213 height 35
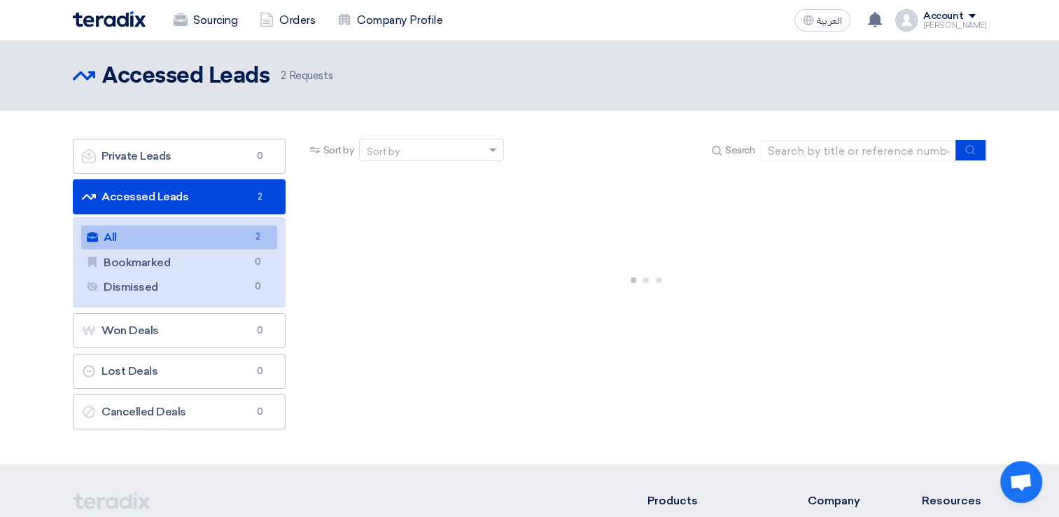
click at [139, 237] on link "All All 2" at bounding box center [179, 237] width 196 height 24
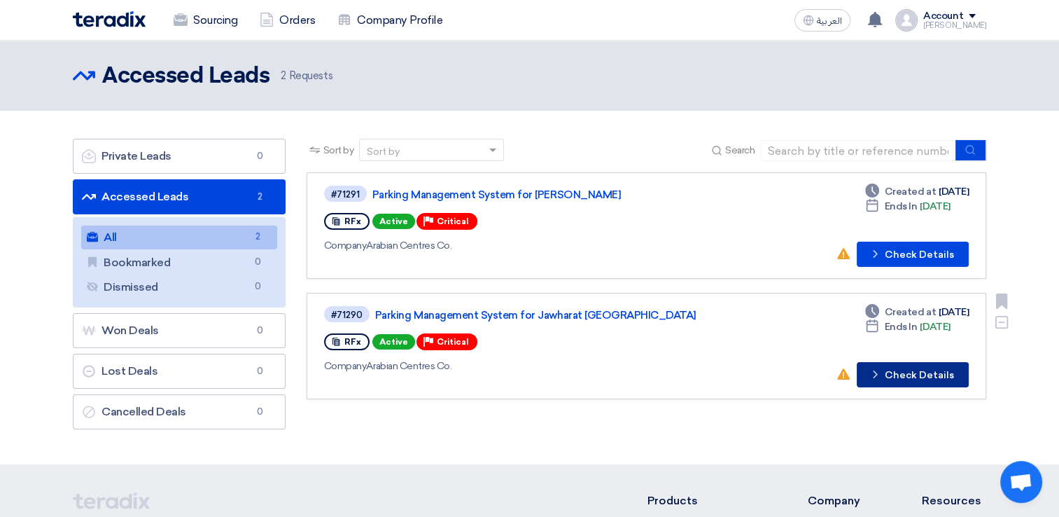
click at [893, 374] on button "Check details Check Details" at bounding box center [913, 374] width 112 height 25
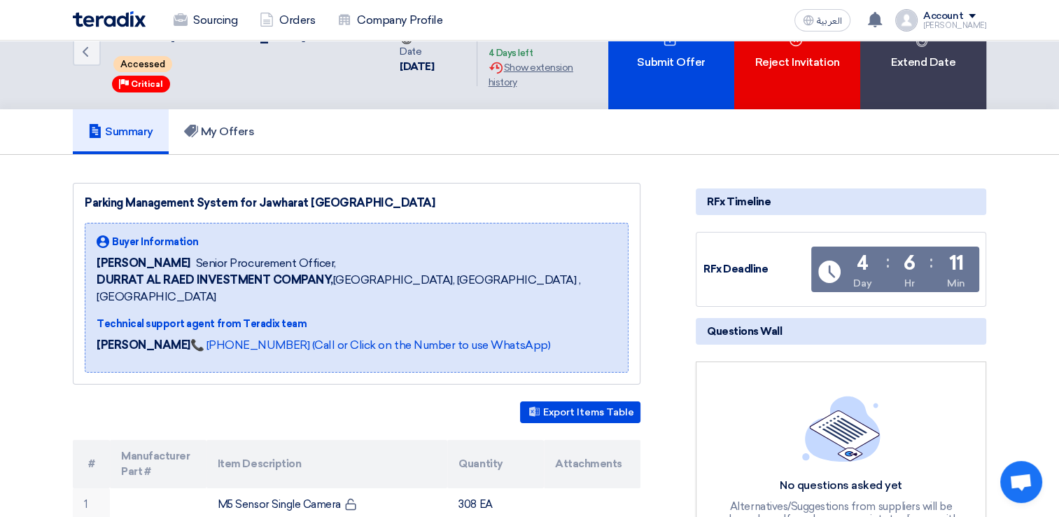
scroll to position [70, 0]
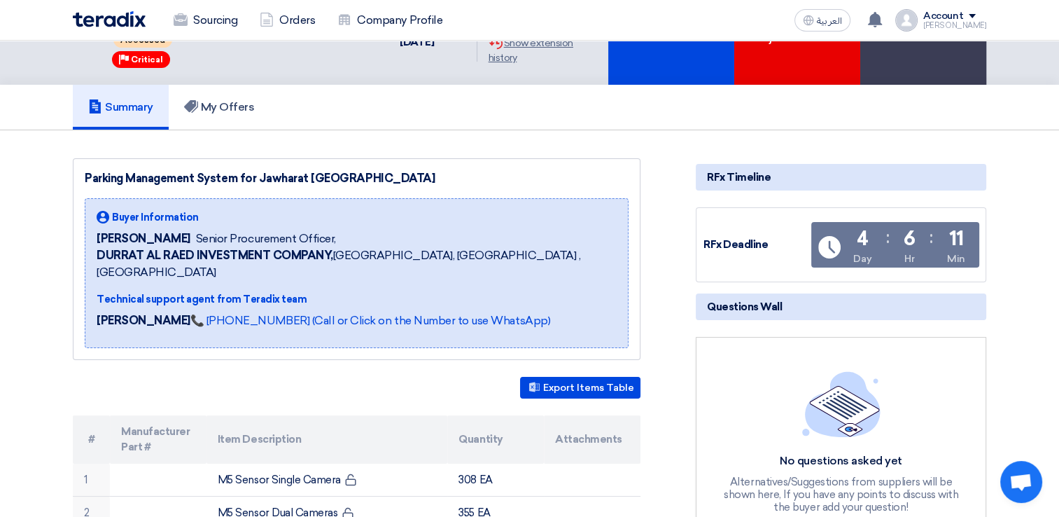
click at [735, 230] on div "RFx Deadline Time Remaining 4 Day : 6 Hr : 11 Min" at bounding box center [840, 244] width 275 height 59
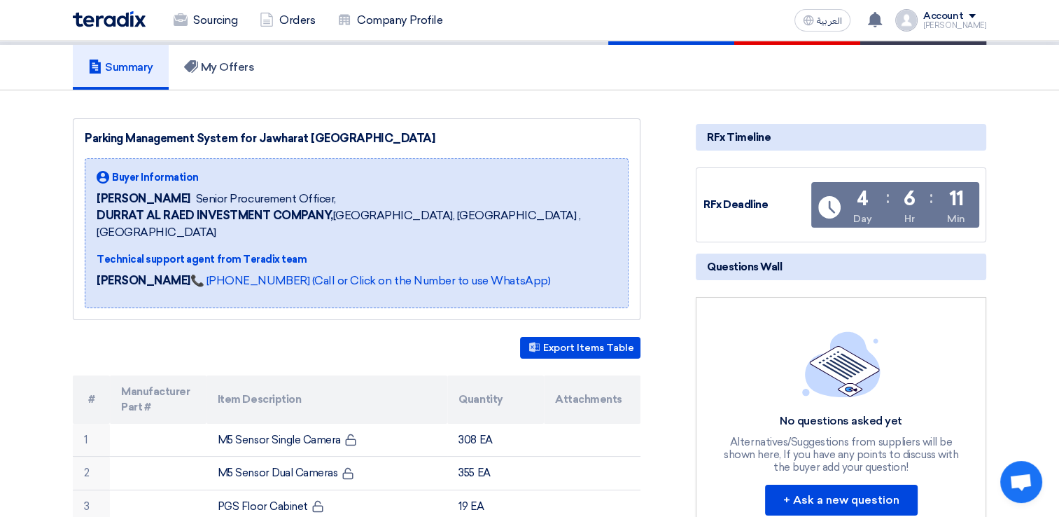
scroll to position [140, 0]
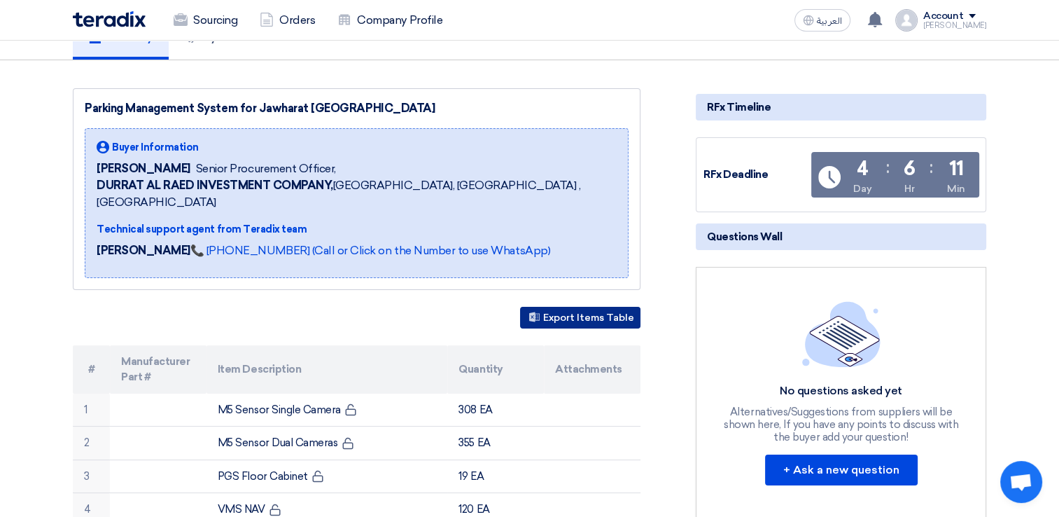
click at [596, 307] on button "Export Items Table" at bounding box center [580, 318] width 120 height 22
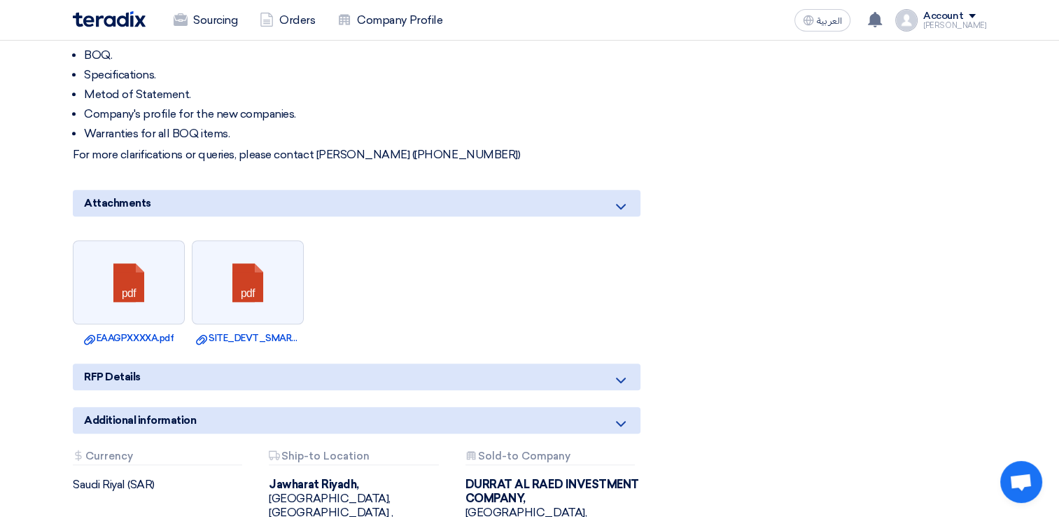
scroll to position [910, 0]
click at [618, 377] on use at bounding box center [621, 380] width 10 height 6
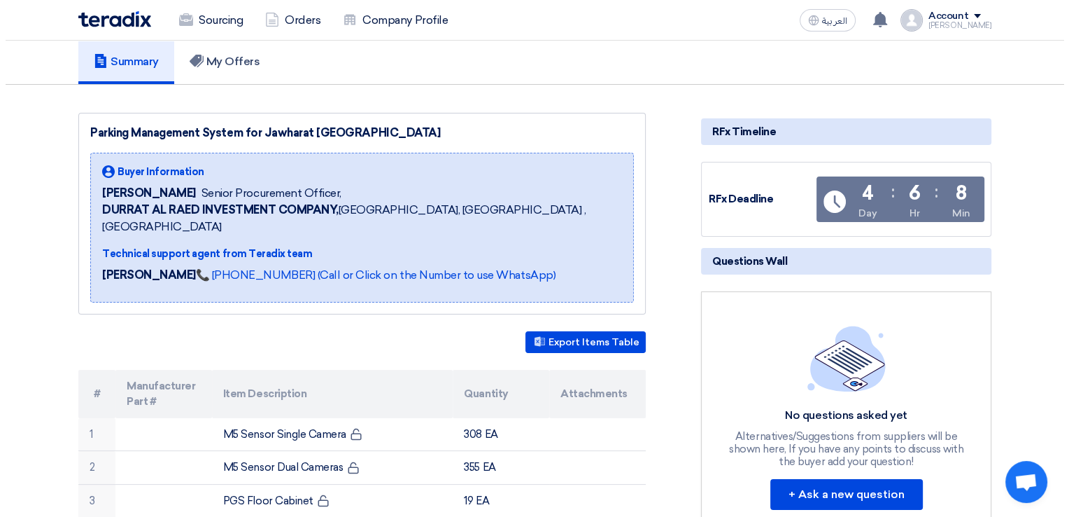
scroll to position [0, 0]
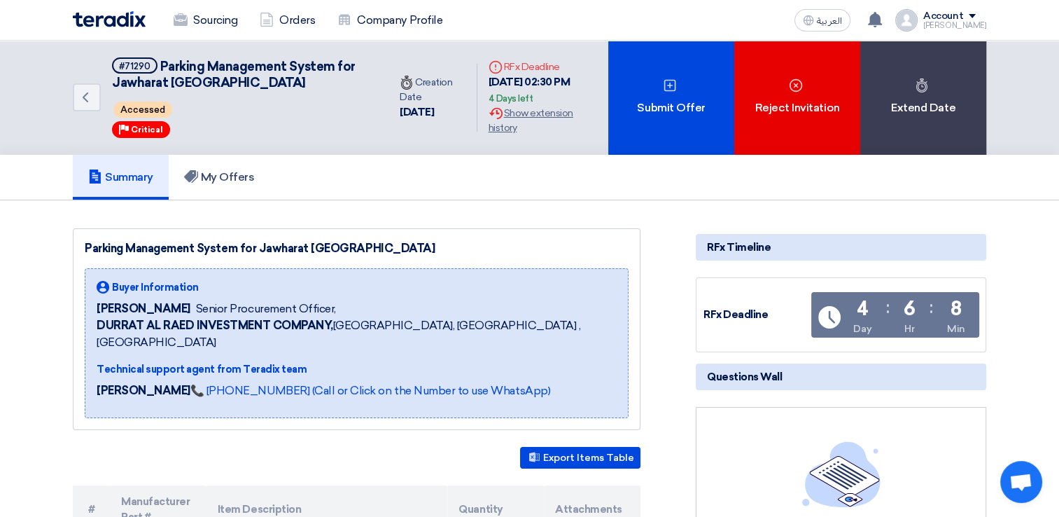
click at [976, 17] on span at bounding box center [972, 16] width 7 height 4
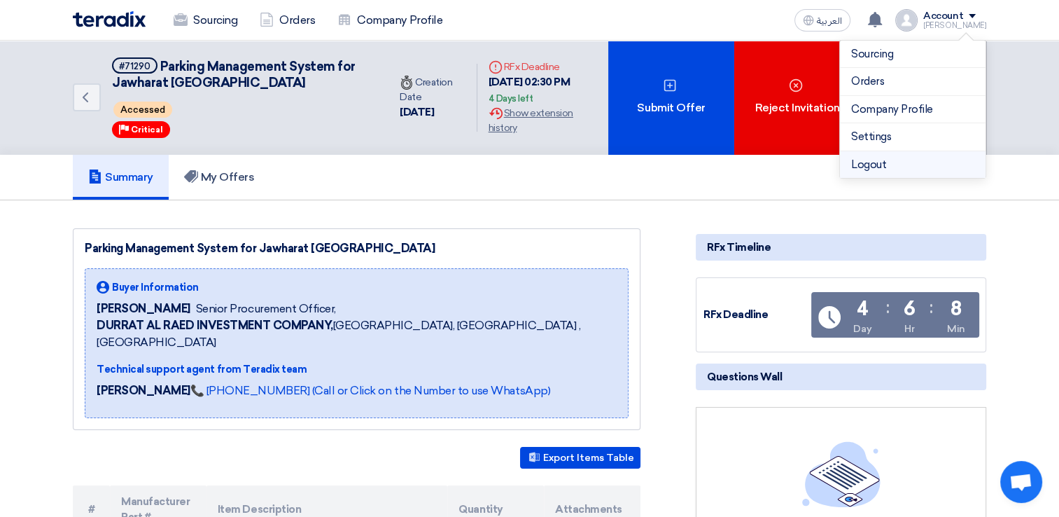
click at [873, 161] on li "Logout" at bounding box center [913, 164] width 146 height 27
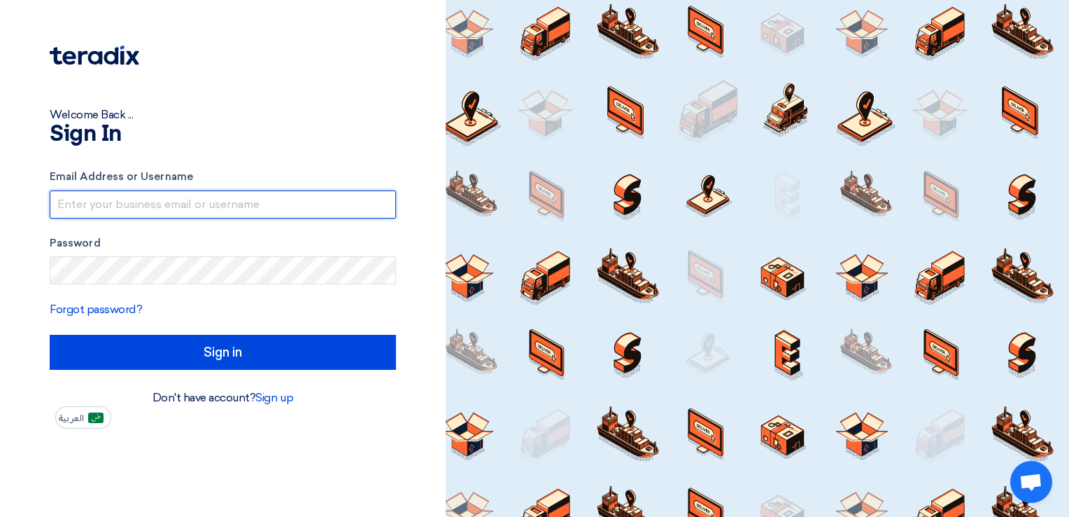
type input "khalid.hawwari@ktcco.net"
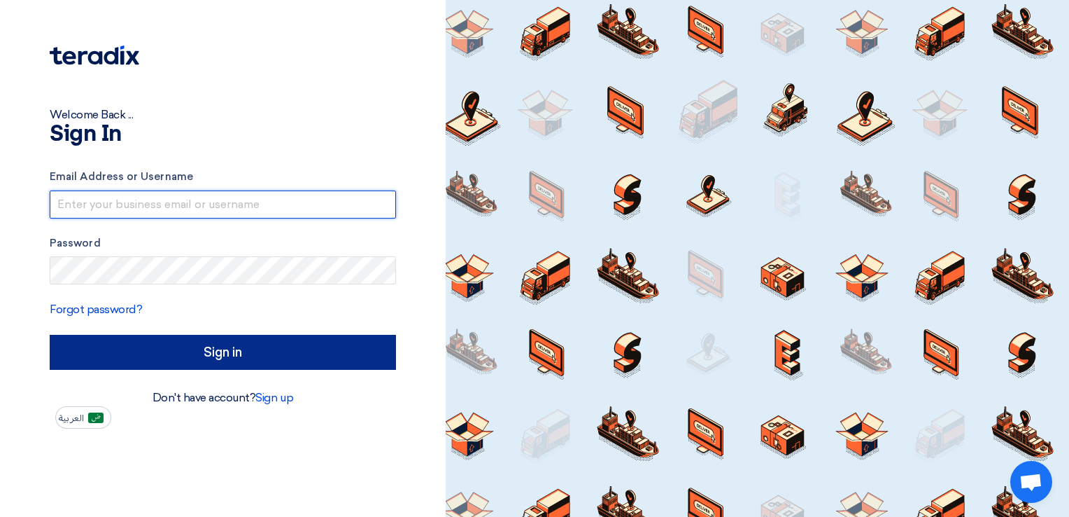
type input "[PERSON_NAME][EMAIL_ADDRESS][DOMAIN_NAME]"
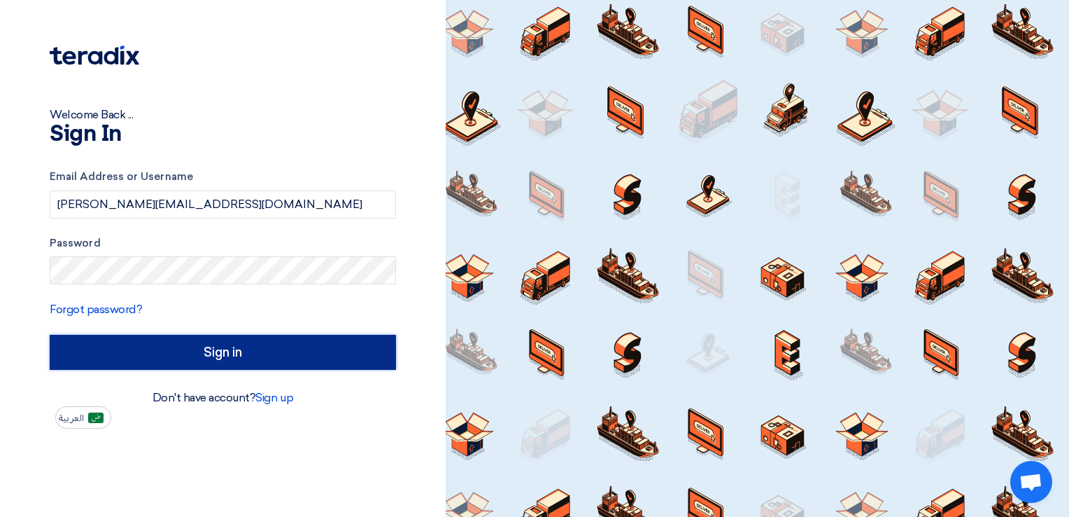
click at [218, 363] on input "Sign in" at bounding box center [223, 352] width 346 height 35
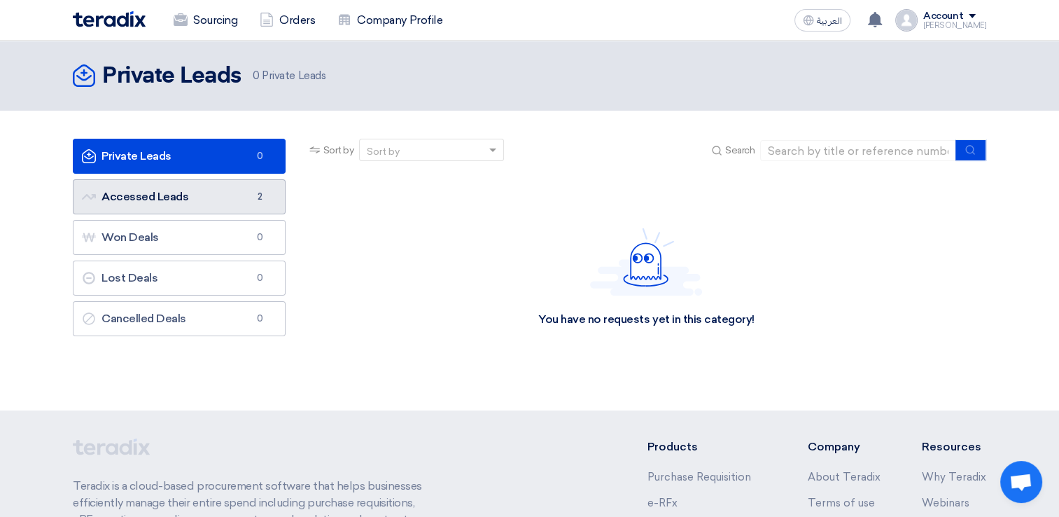
click at [167, 189] on link "Accessed Leads Accessed Leads 2" at bounding box center [179, 196] width 213 height 35
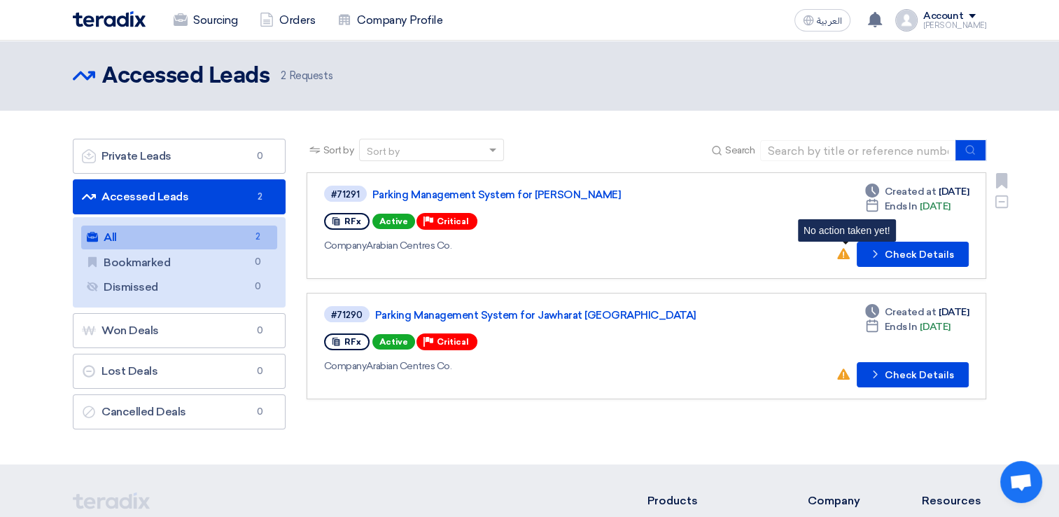
click at [844, 252] on use at bounding box center [843, 253] width 13 height 11
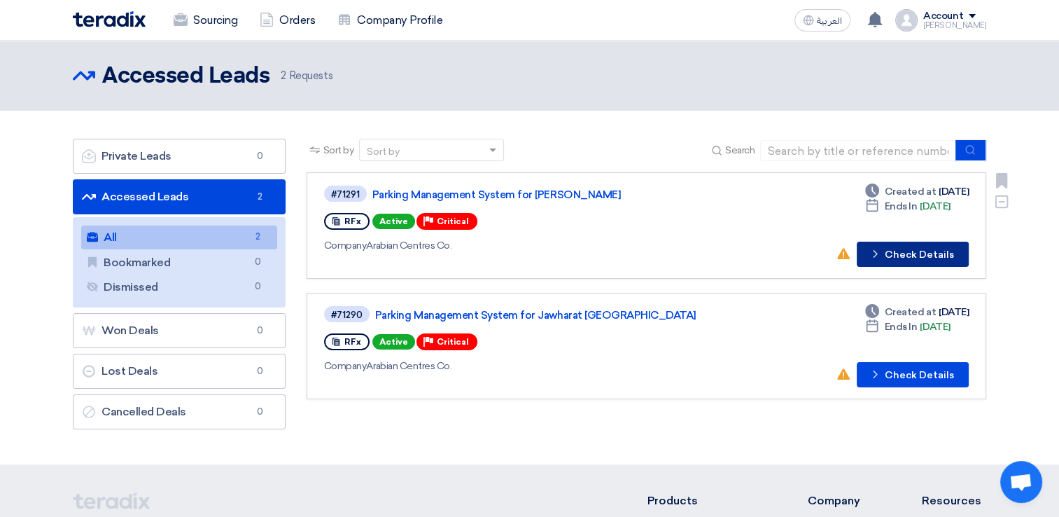
click at [907, 254] on button "Check details Check Details" at bounding box center [913, 253] width 112 height 25
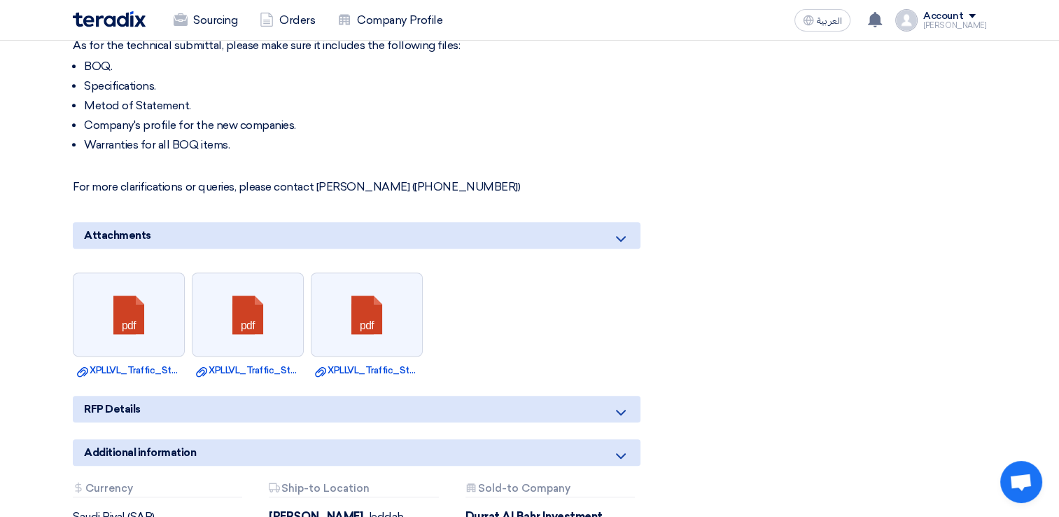
scroll to position [1050, 0]
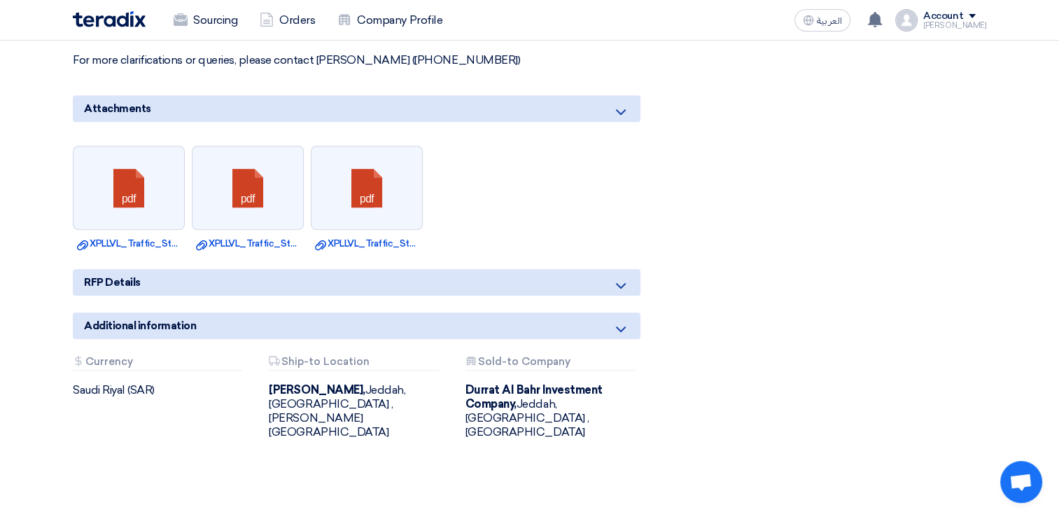
click at [624, 286] on icon at bounding box center [620, 285] width 17 height 17
click at [615, 280] on icon at bounding box center [620, 285] width 17 height 17
drag, startPoint x: 615, startPoint y: 280, endPoint x: 697, endPoint y: 315, distance: 89.7
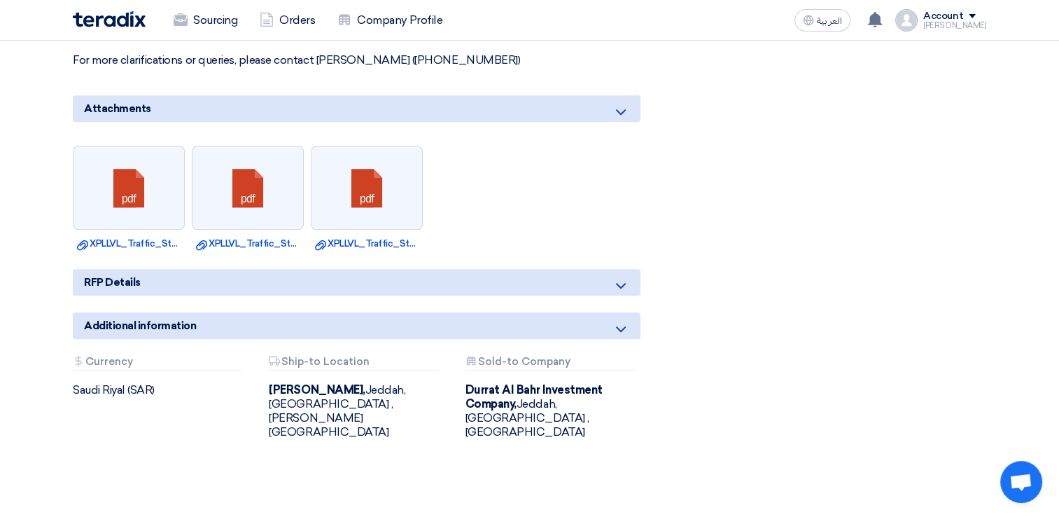
click at [619, 326] on use at bounding box center [621, 329] width 10 height 6
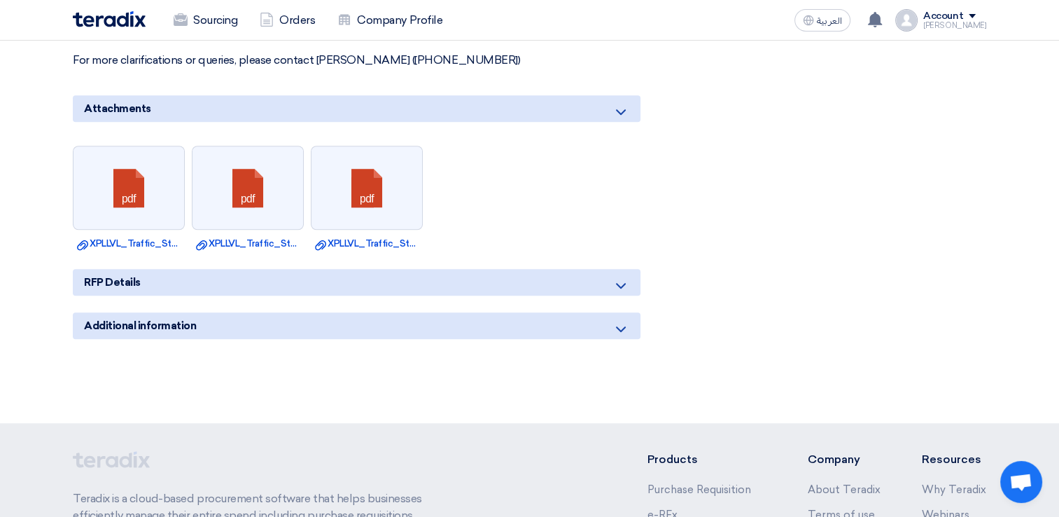
click at [617, 326] on use at bounding box center [621, 329] width 10 height 6
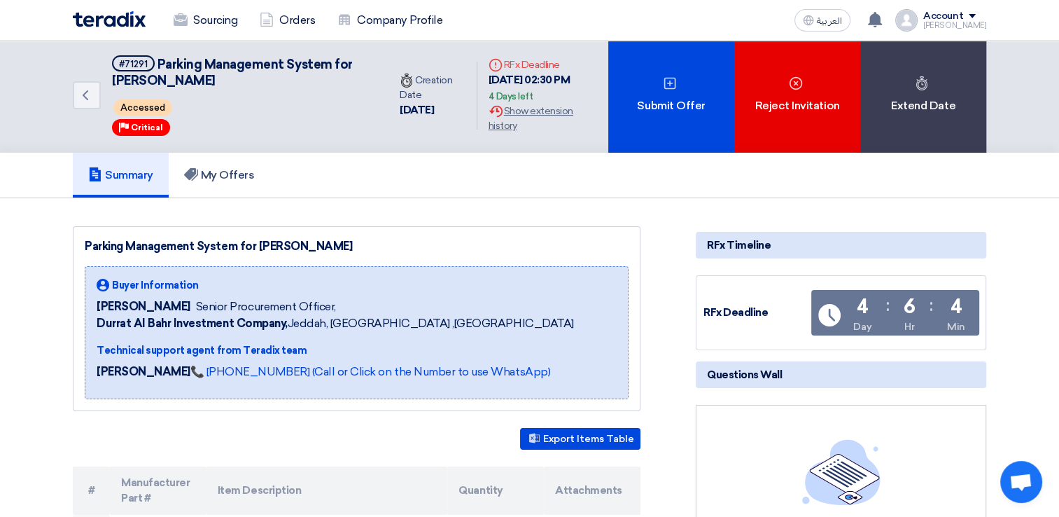
scroll to position [0, 0]
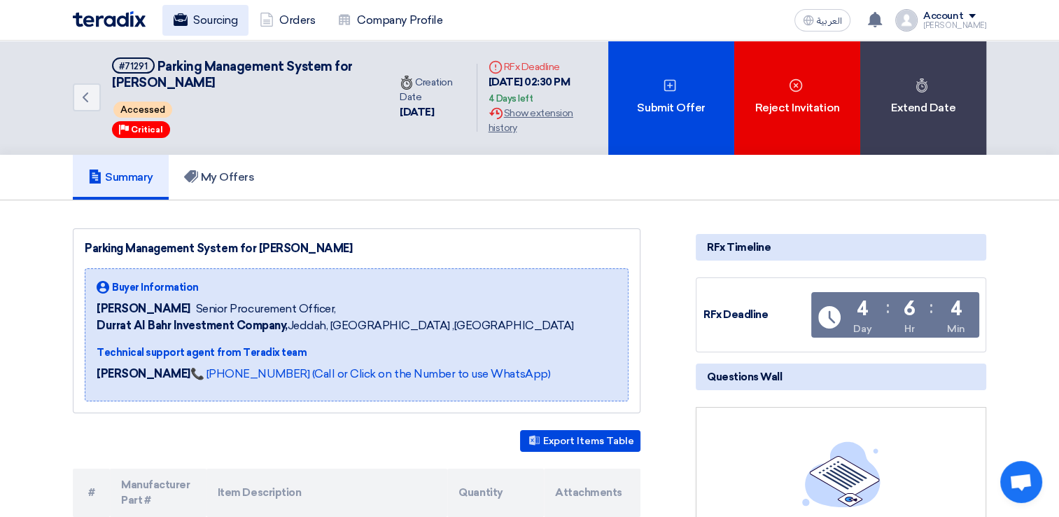
click at [194, 29] on link "Sourcing" at bounding box center [205, 20] width 86 height 31
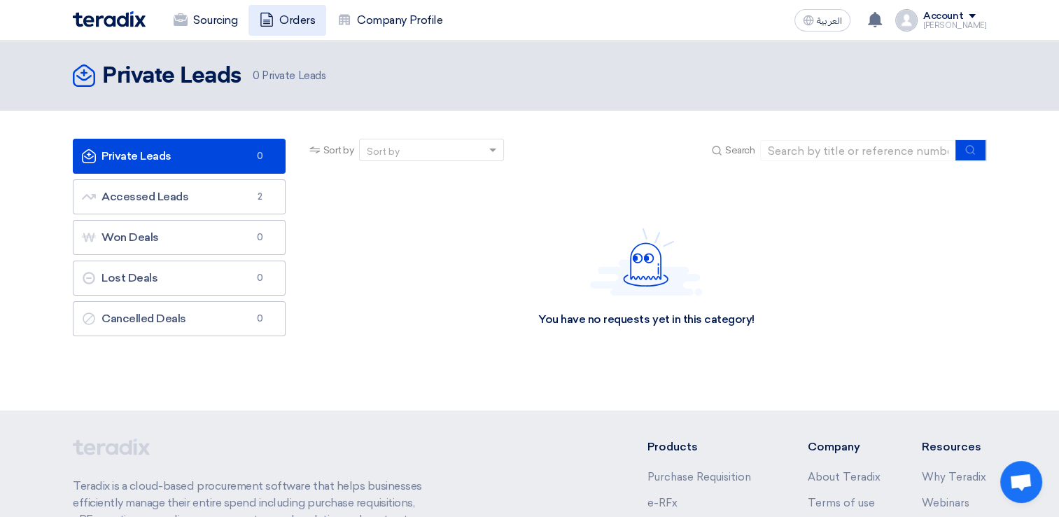
click at [290, 15] on link "Orders" at bounding box center [287, 20] width 78 height 31
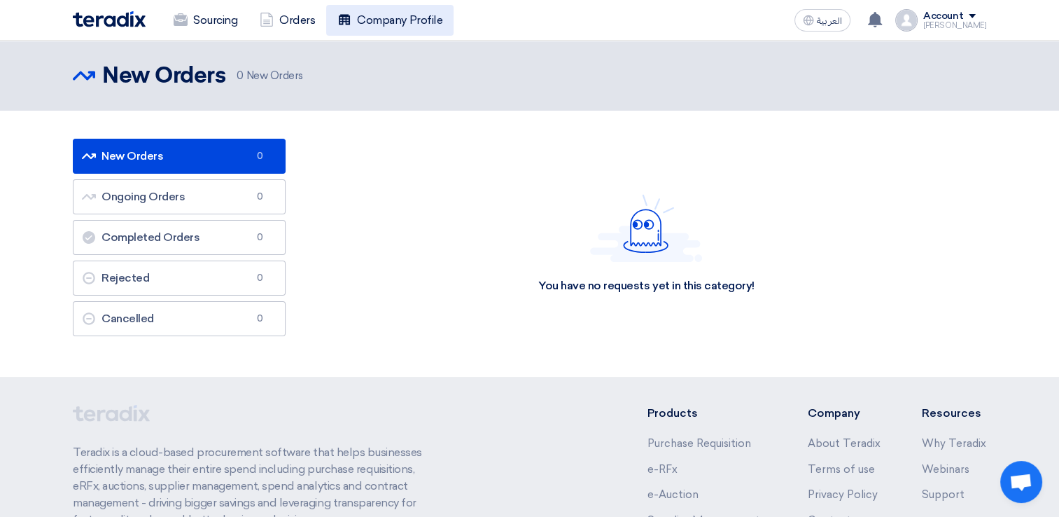
click at [392, 24] on link "Company Profile" at bounding box center [389, 20] width 127 height 31
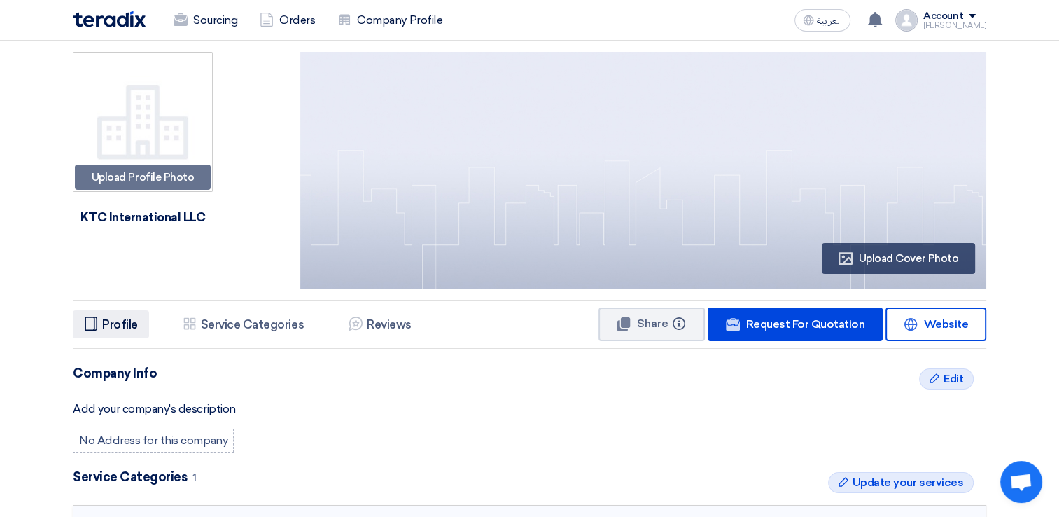
click at [120, 321] on h5 "Profile" at bounding box center [120, 324] width 36 height 14
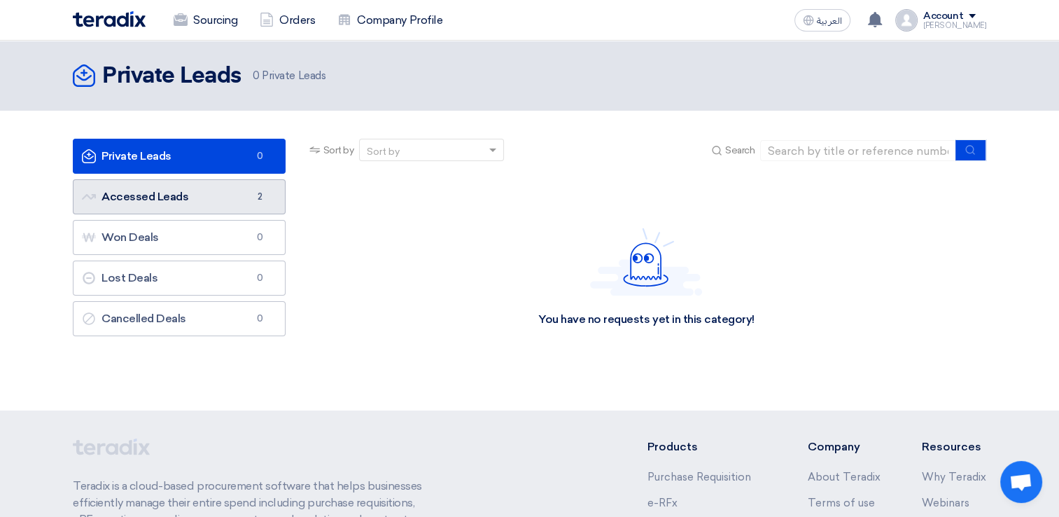
click at [175, 192] on link "Accessed Leads Accessed Leads 2" at bounding box center [179, 196] width 213 height 35
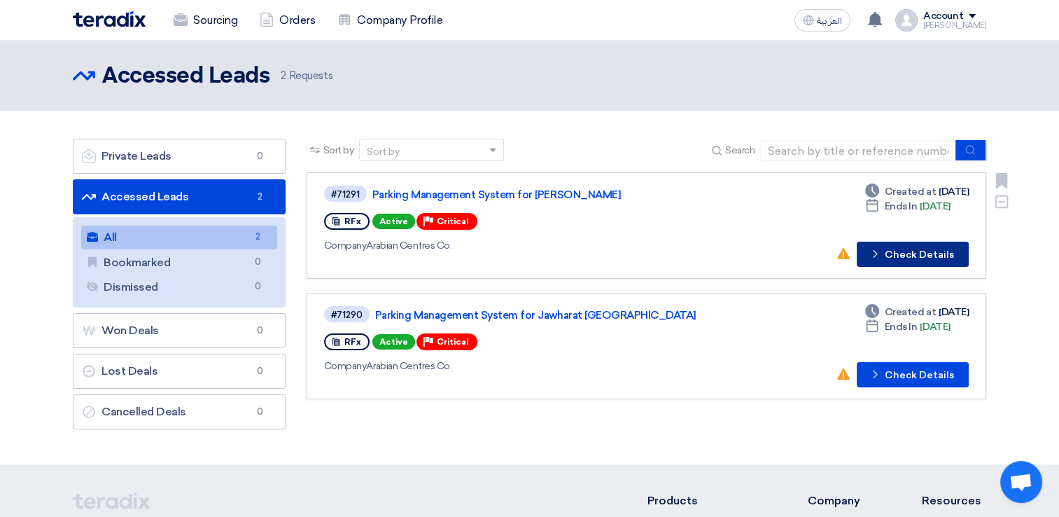
click at [918, 253] on button "Check details Check Details" at bounding box center [913, 253] width 112 height 25
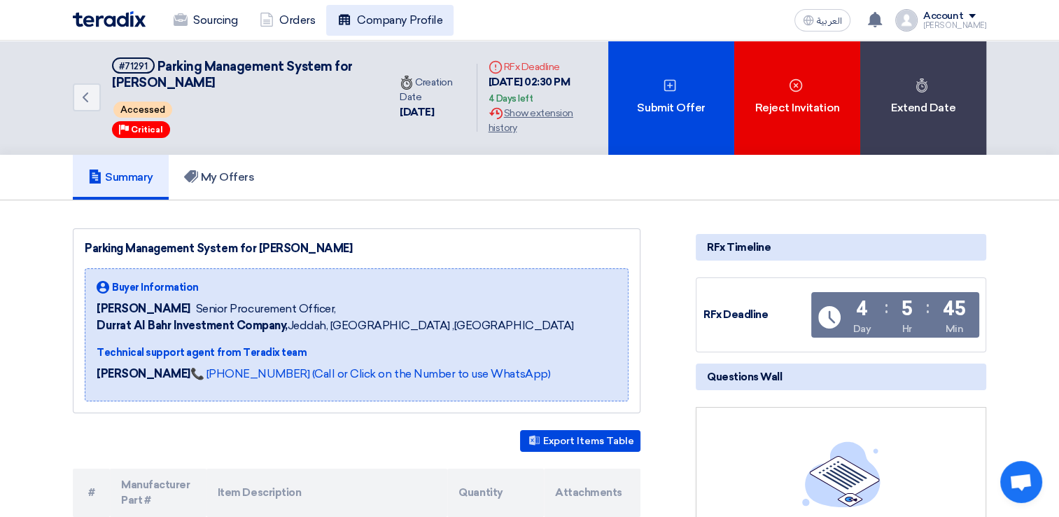
click at [418, 20] on link "Company Profile" at bounding box center [389, 20] width 127 height 31
